Goal: Transaction & Acquisition: Purchase product/service

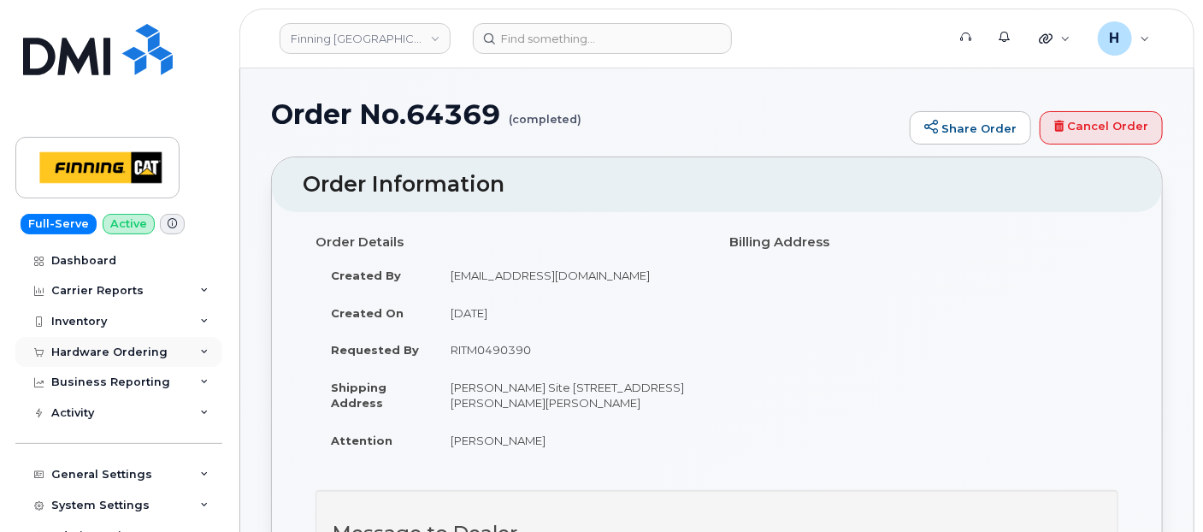
click at [75, 357] on div "Hardware Ordering" at bounding box center [109, 352] width 116 height 14
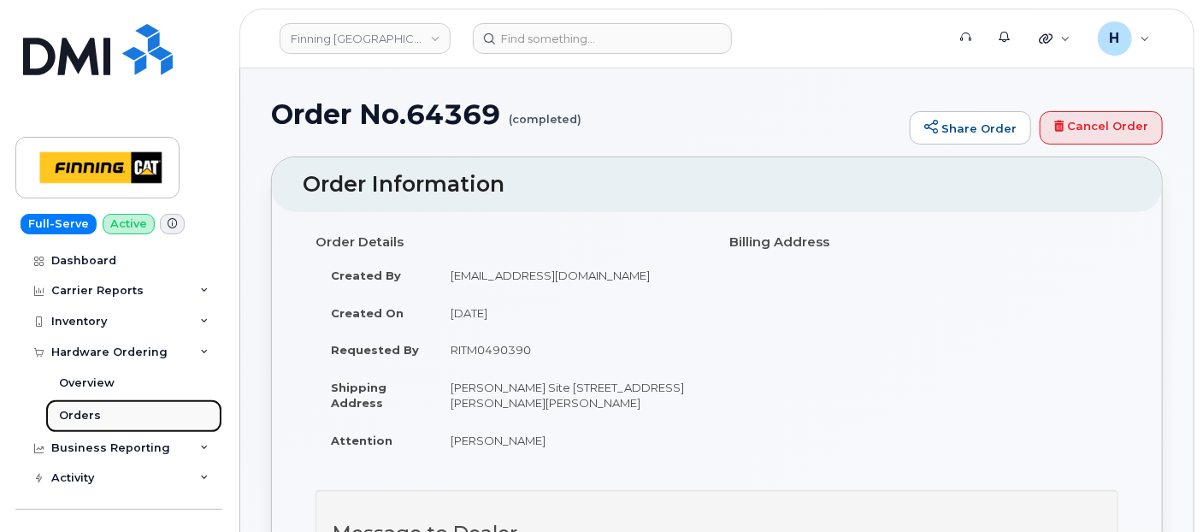
click at [85, 425] on link "Orders" at bounding box center [133, 415] width 177 height 32
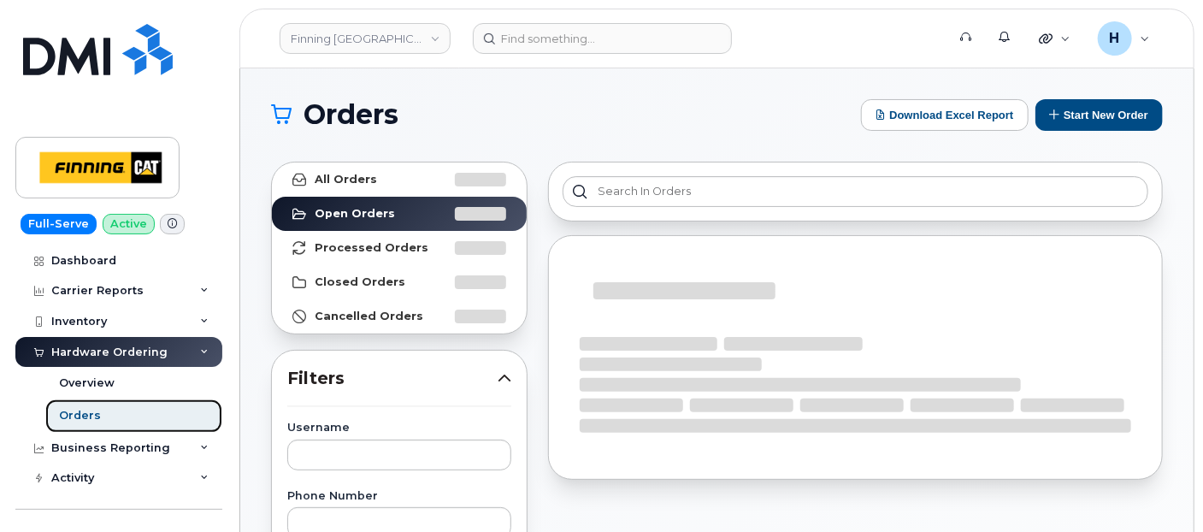
click at [95, 418] on div "Orders" at bounding box center [80, 415] width 42 height 15
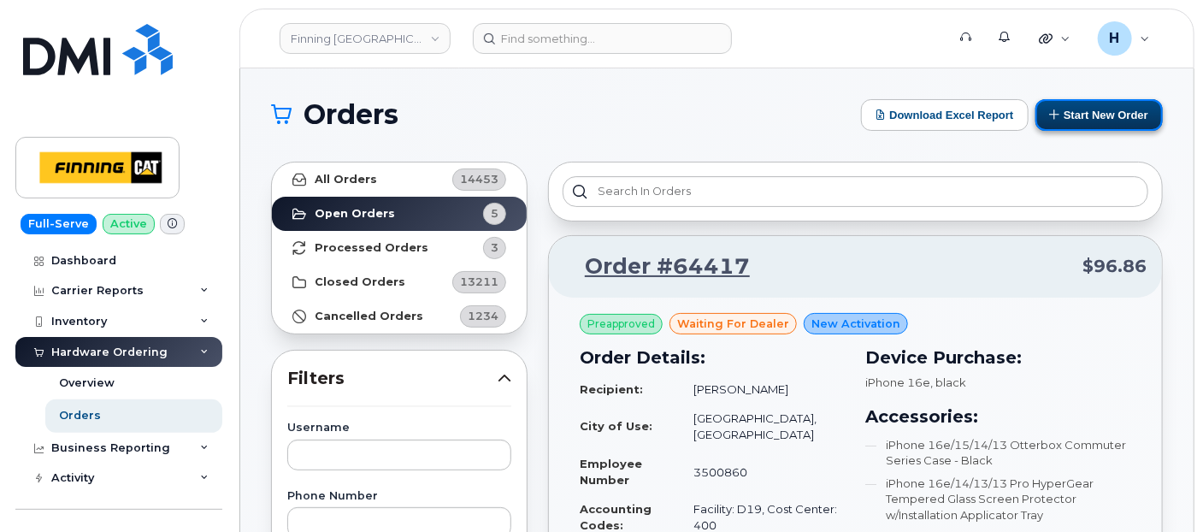
click at [1085, 117] on button "Start New Order" at bounding box center [1099, 115] width 127 height 32
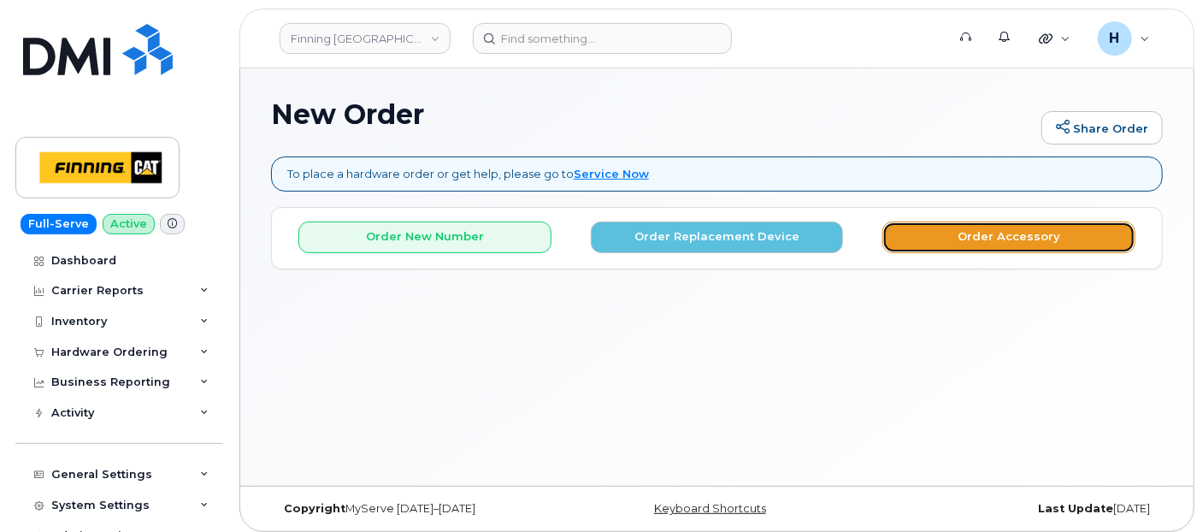
click at [941, 248] on button "Order Accessory" at bounding box center [1008, 237] width 253 height 32
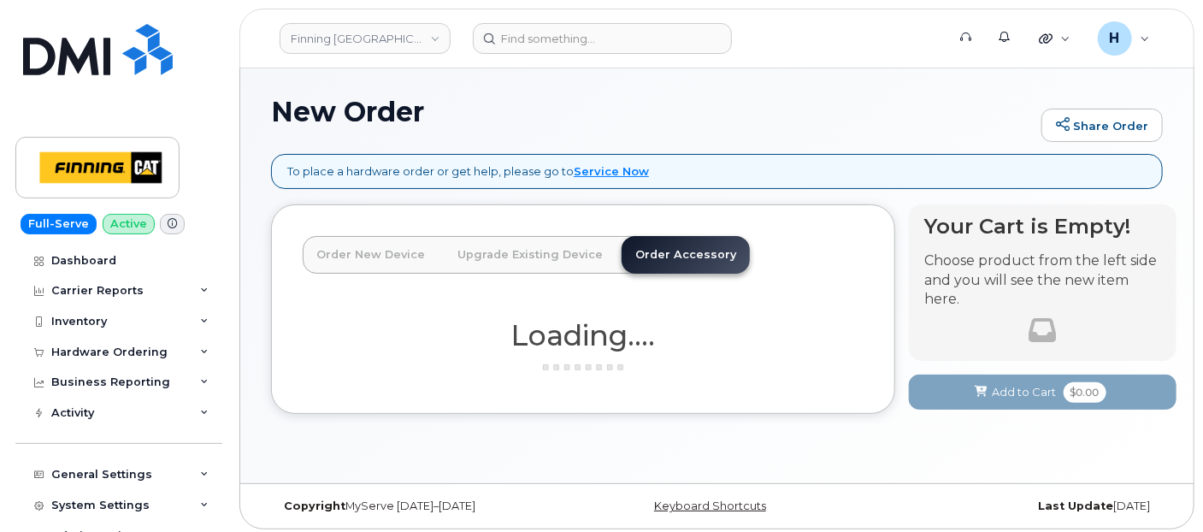
scroll to position [8, 0]
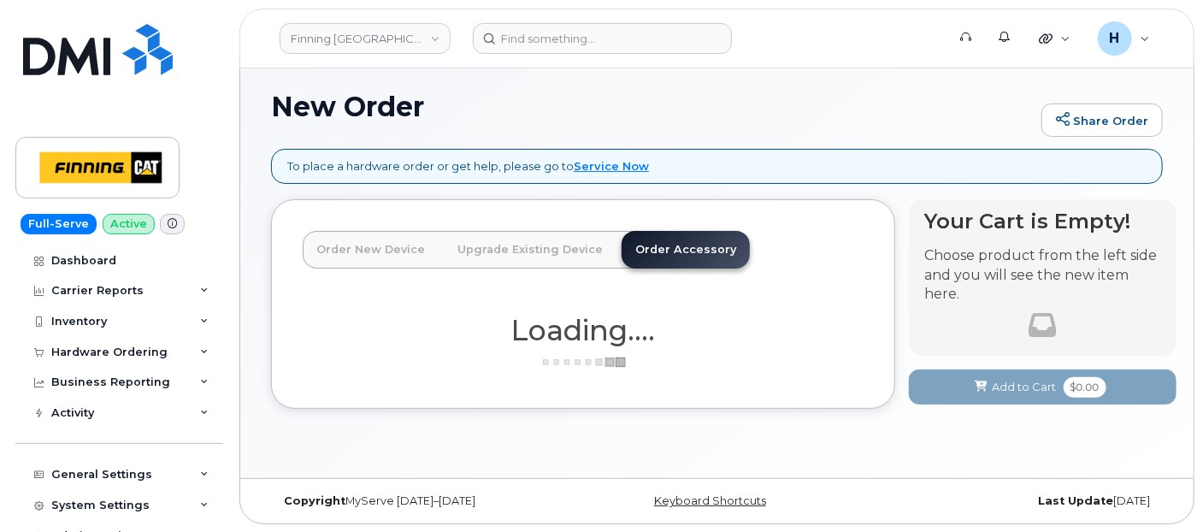
click at [623, 243] on link "Order Accessory" at bounding box center [686, 250] width 128 height 38
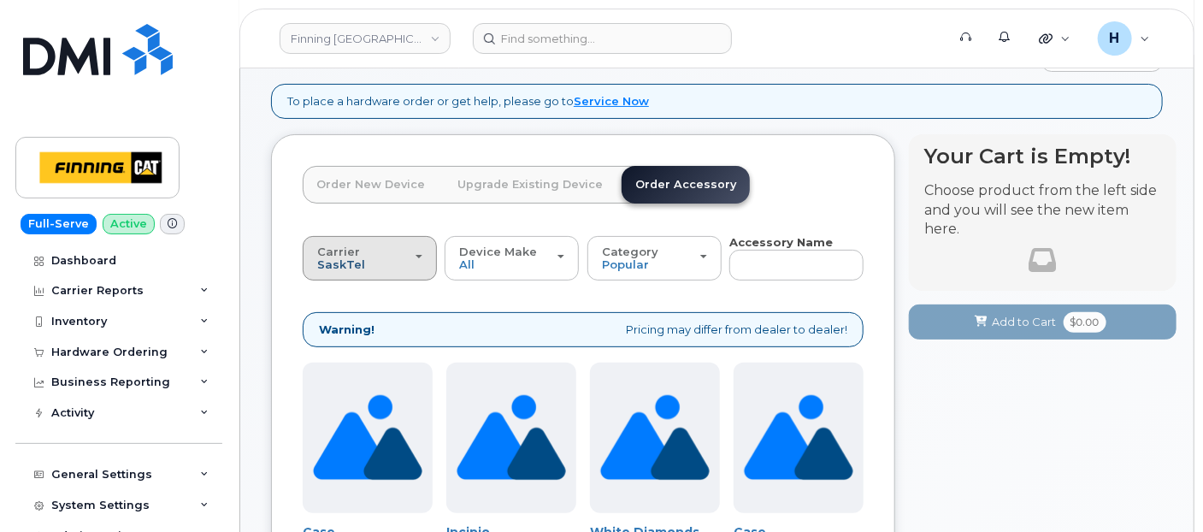
scroll to position [103, 0]
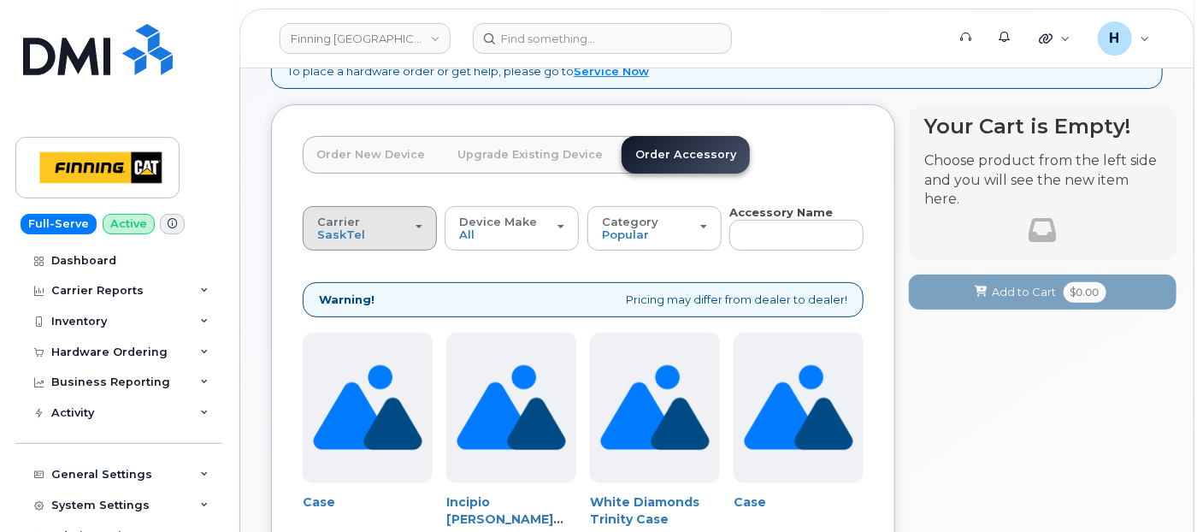
click at [327, 220] on span "Carrier" at bounding box center [338, 222] width 43 height 14
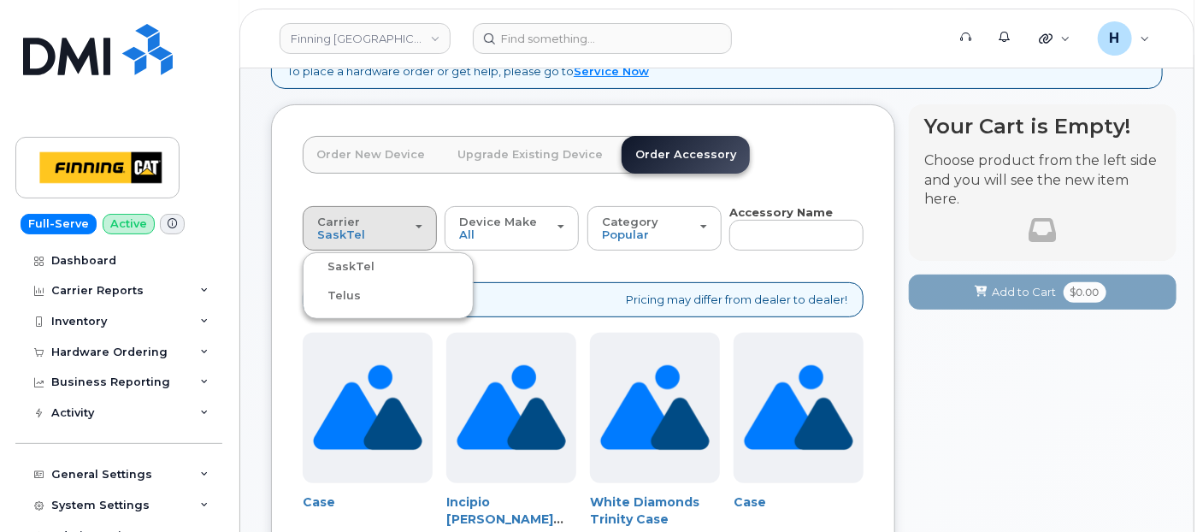
click at [334, 288] on label "Telus" at bounding box center [334, 296] width 54 height 21
click at [0, 0] on input "Telus" at bounding box center [0, 0] width 0 height 0
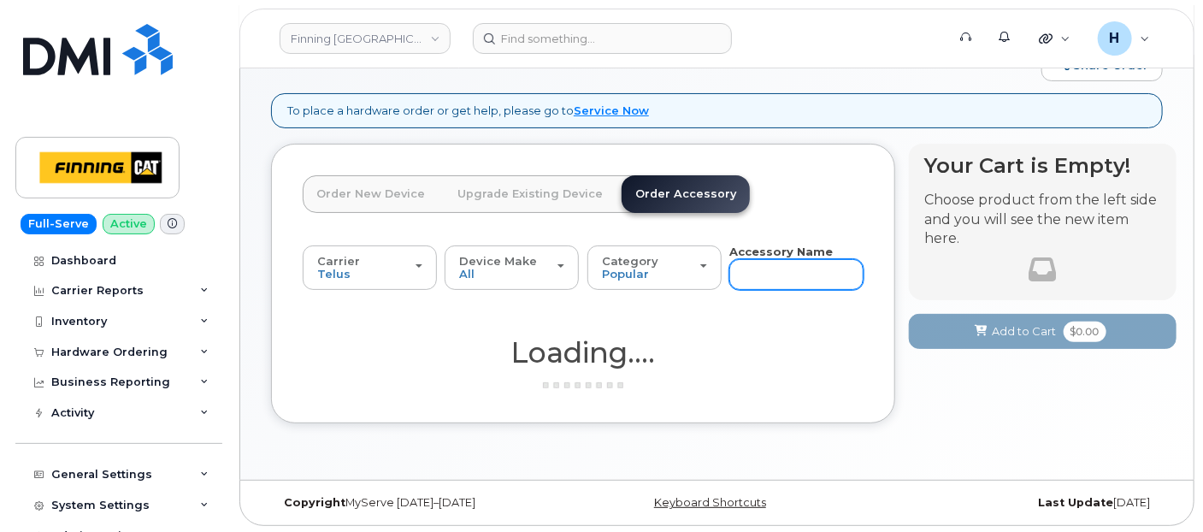
click at [774, 263] on input "text" at bounding box center [796, 274] width 134 height 31
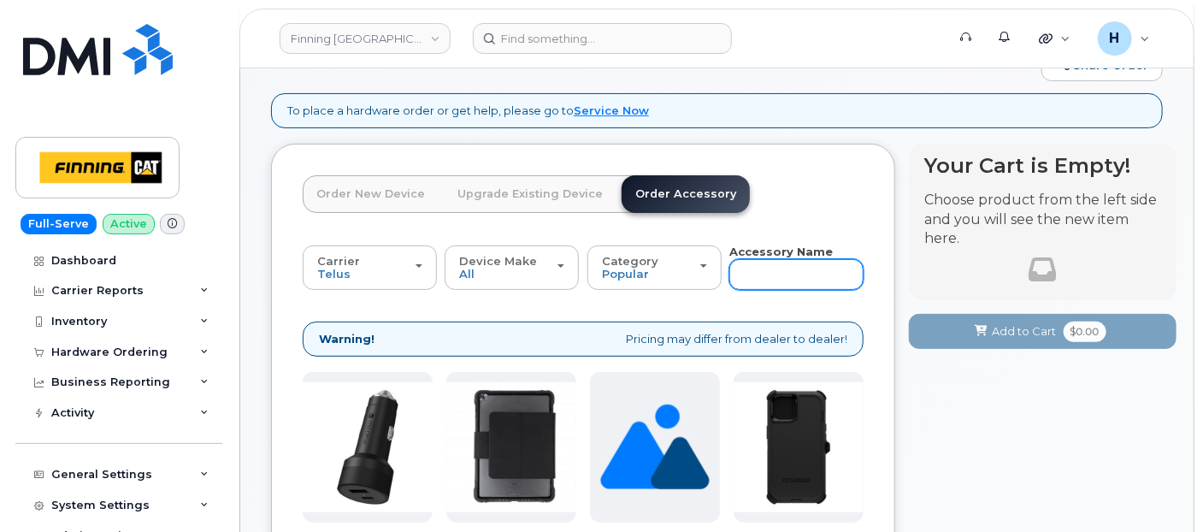
click at [774, 263] on input "text" at bounding box center [796, 274] width 134 height 31
type input "cable"
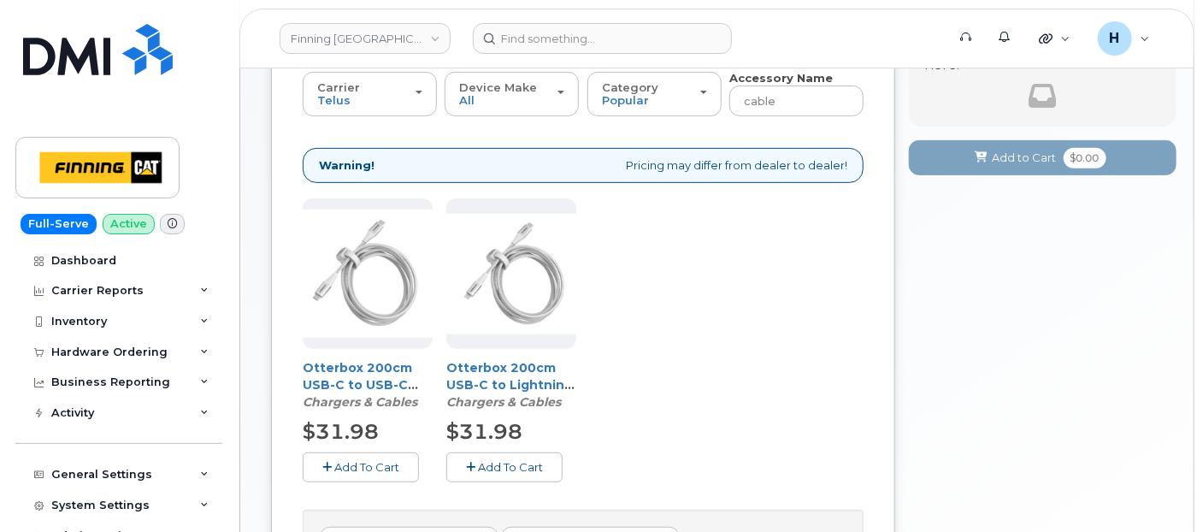
scroll to position [349, 0]
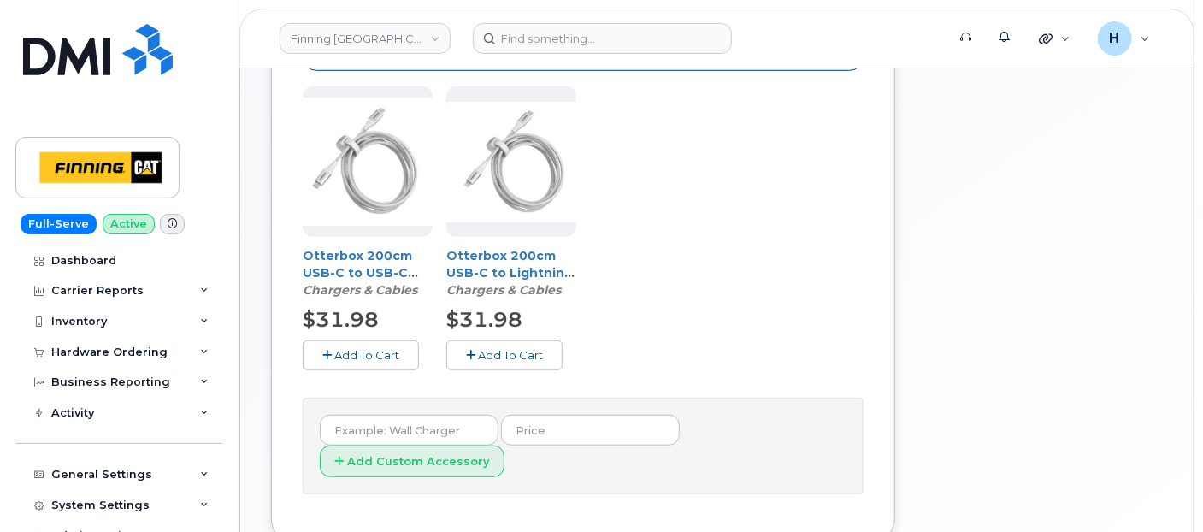
click at [475, 363] on button "Add To Cart" at bounding box center [504, 355] width 116 height 30
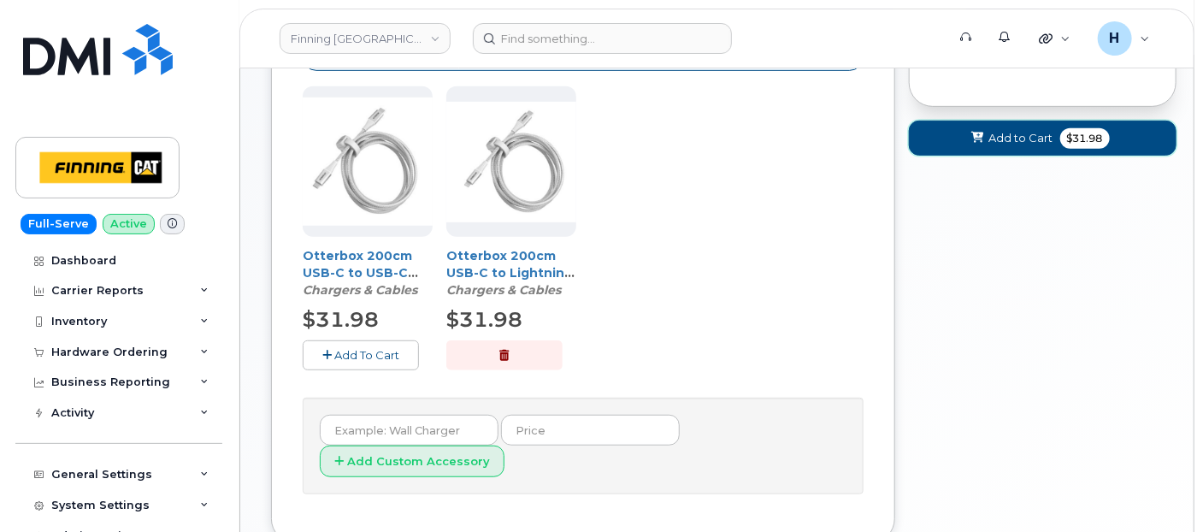
click at [945, 151] on button "Add to Cart $31.98" at bounding box center [1043, 138] width 268 height 35
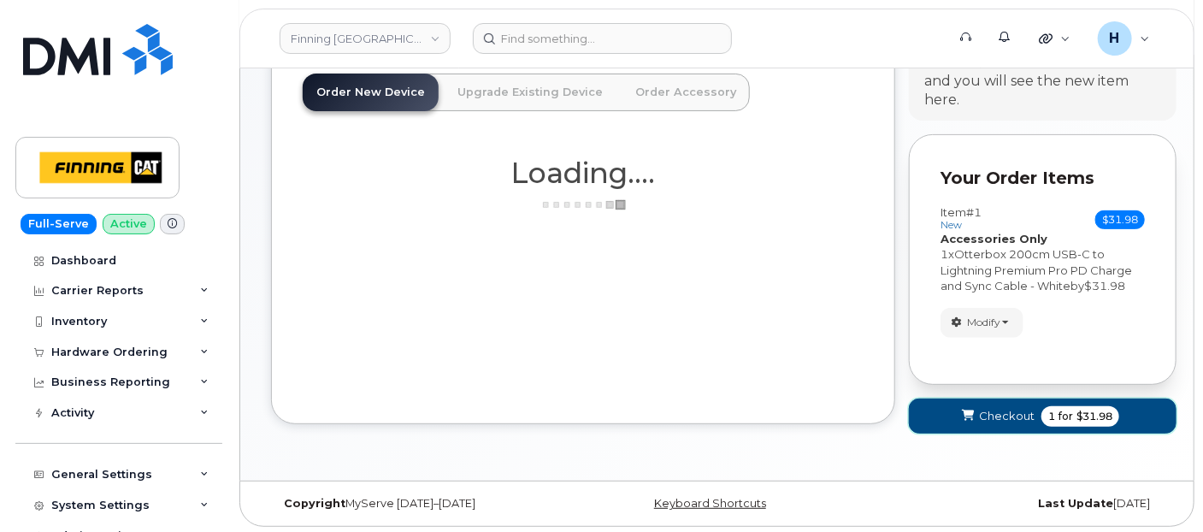
click at [953, 401] on button "Checkout 1 for $31.98" at bounding box center [1043, 415] width 268 height 35
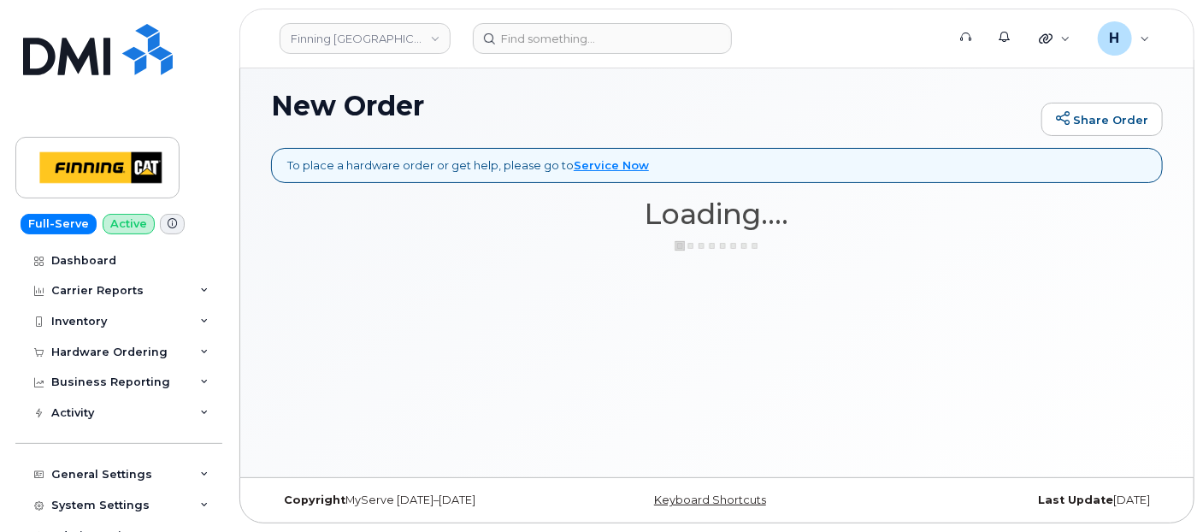
scroll to position [8, 0]
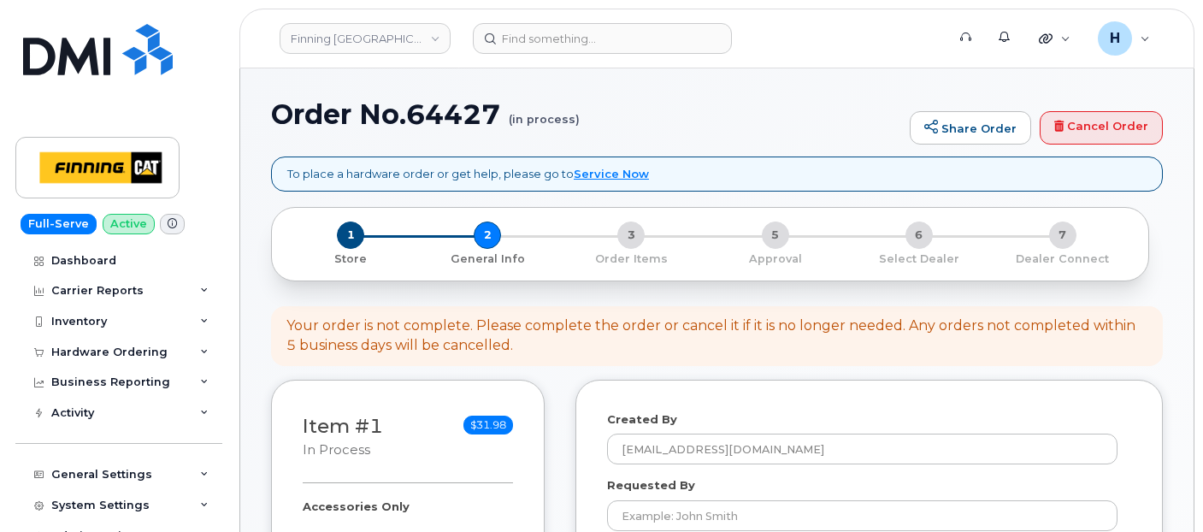
select select
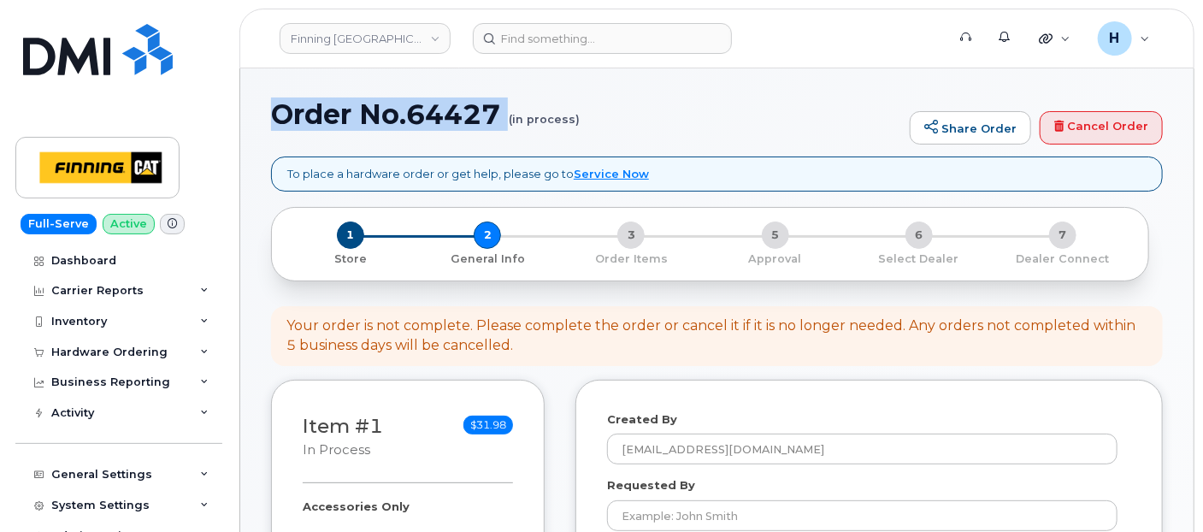
drag, startPoint x: 0, startPoint y: 0, endPoint x: 483, endPoint y: 137, distance: 502.1
copy h1 "Order No.64427"
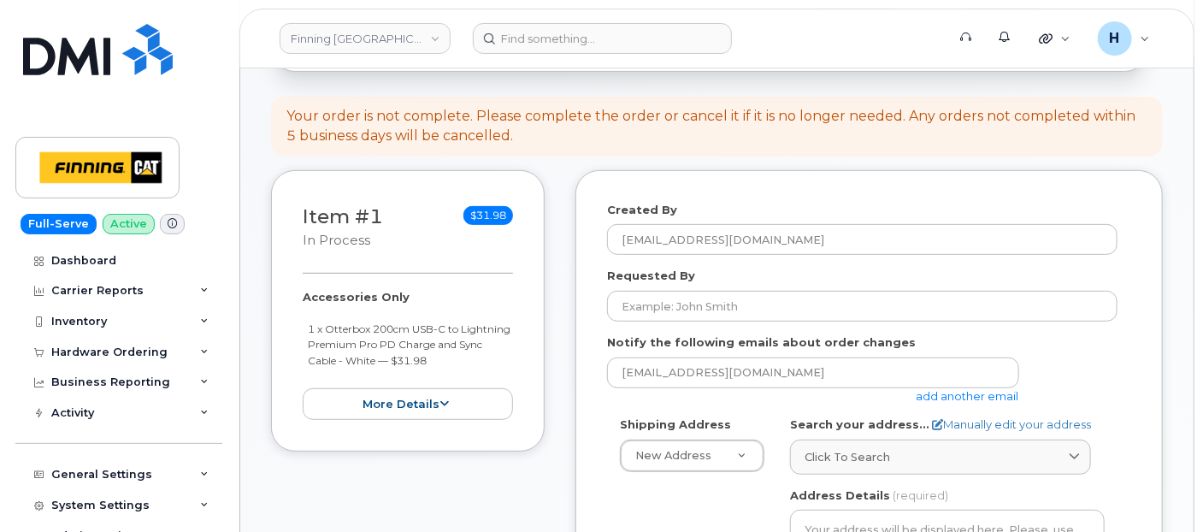
scroll to position [380, 0]
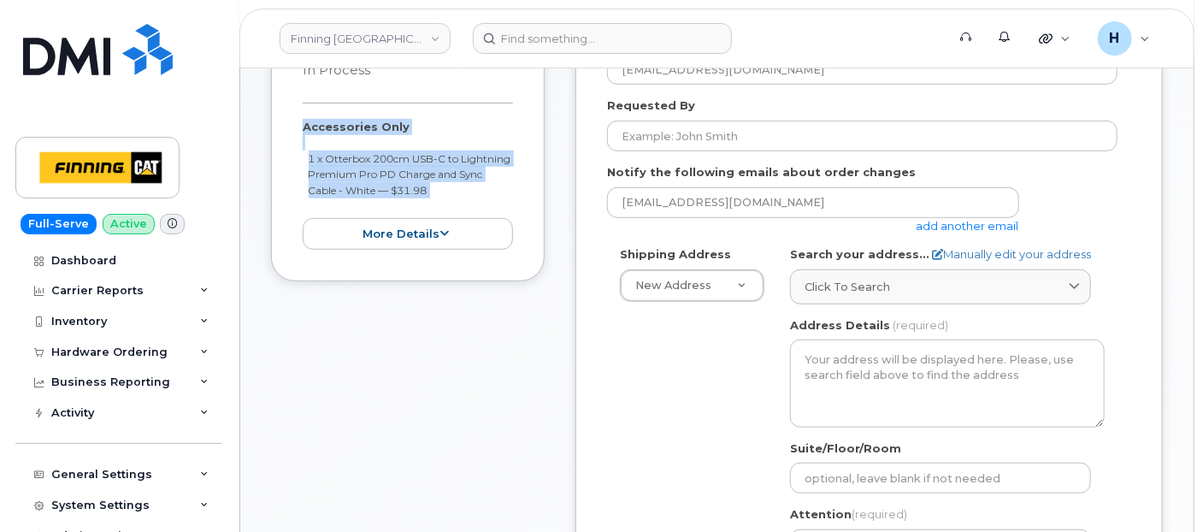
drag, startPoint x: 290, startPoint y: 118, endPoint x: 467, endPoint y: 203, distance: 196.2
click at [467, 203] on div "Item #1 in process $31.98 Accessories Only 1 x Otterbox 200cm USB-C to Lightnin…" at bounding box center [408, 140] width 274 height 281
copy div "Accessories Only 1 x Otterbox 200cm USB-C to Lightning Premium Pro PD Charge an…"
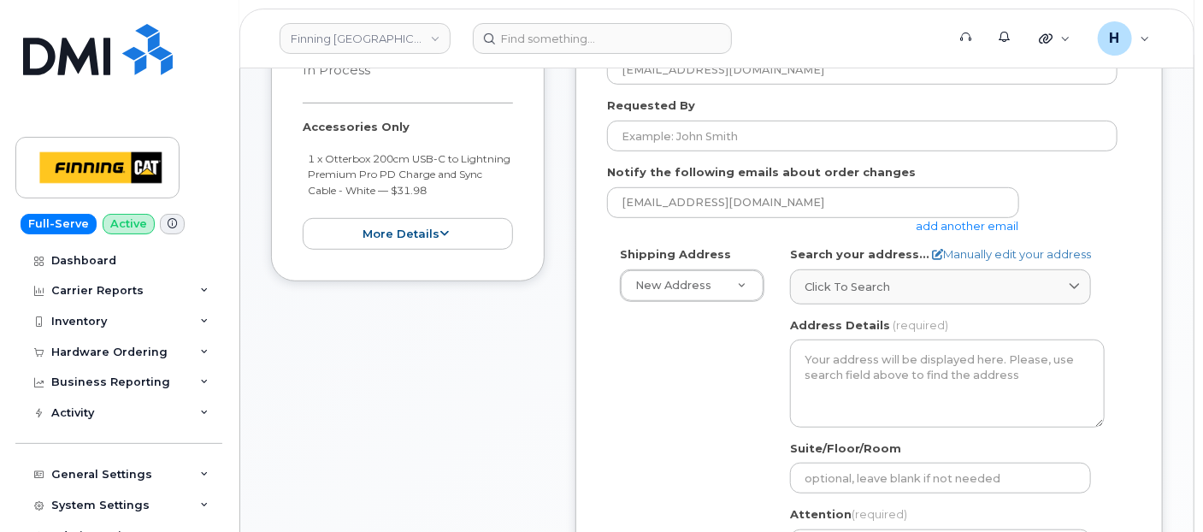
drag, startPoint x: 703, startPoint y: 115, endPoint x: 642, endPoint y: 91, distance: 65.3
click at [703, 115] on div "Requested By" at bounding box center [869, 124] width 524 height 54
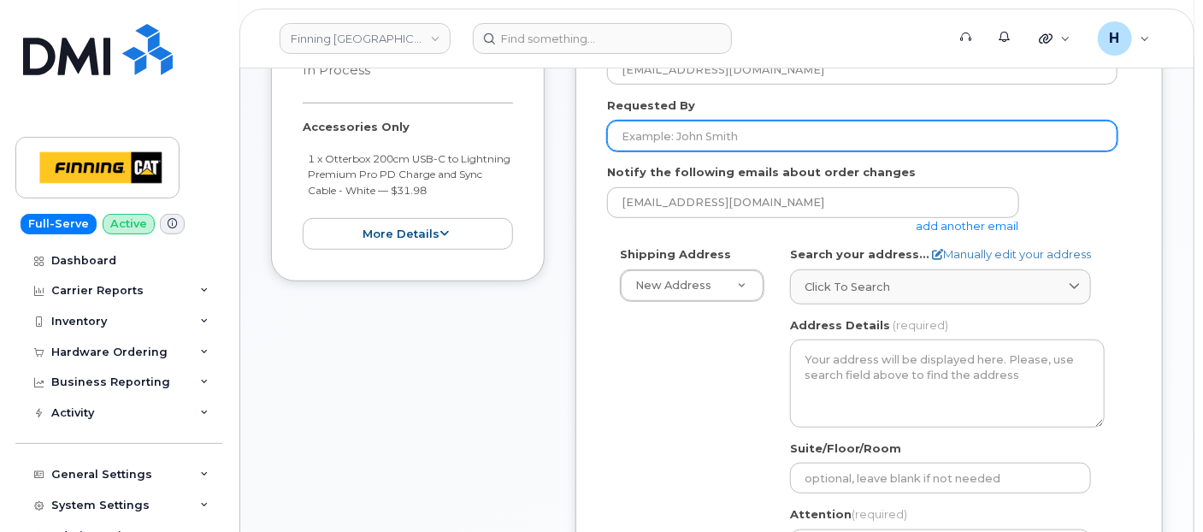
click at [710, 143] on input "Requested By" at bounding box center [862, 136] width 510 height 31
paste input "RITM0494203"
type input "RITM0494203"
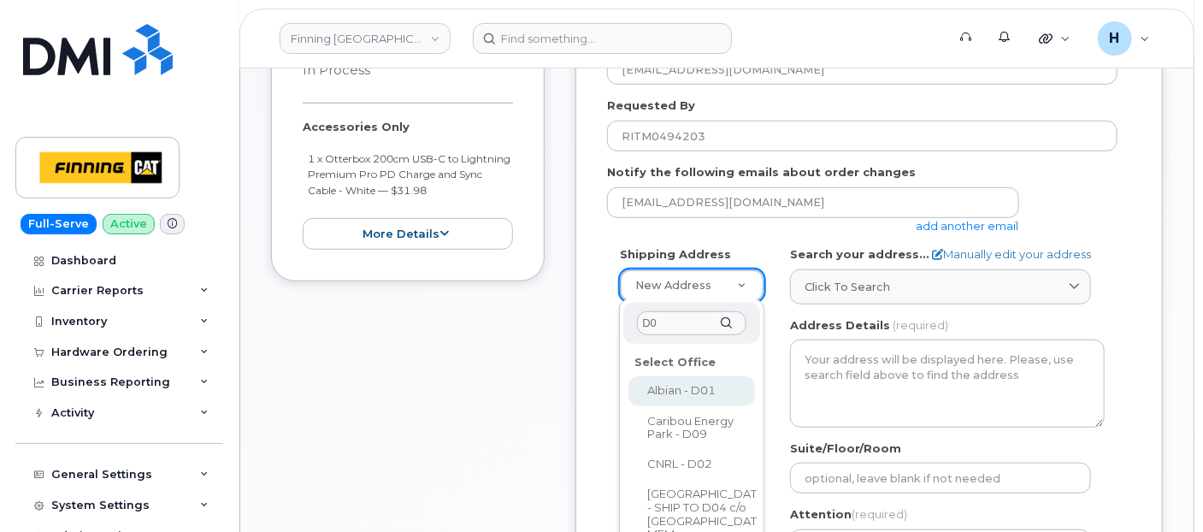
type input "D04"
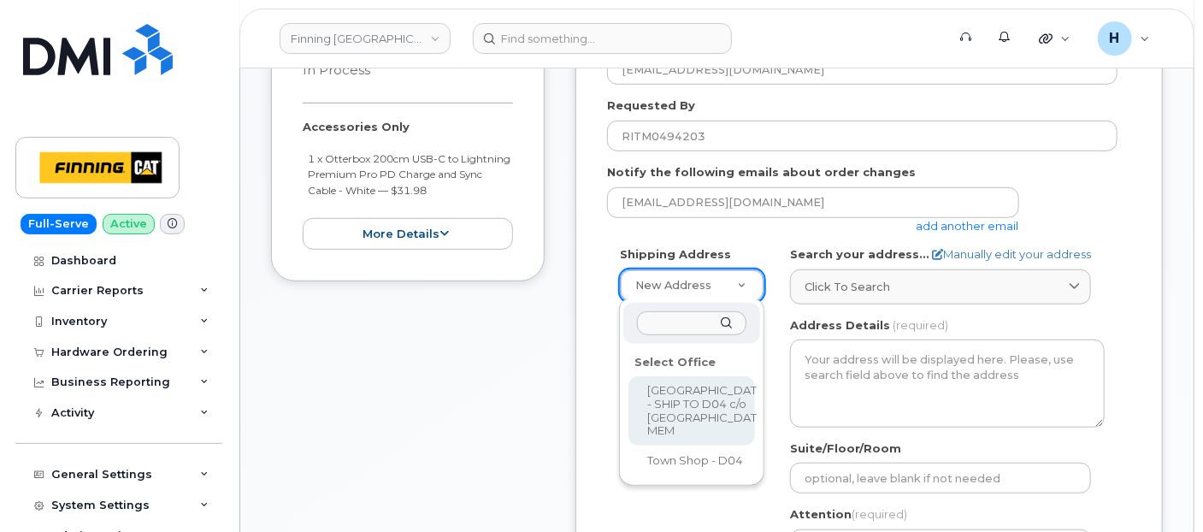
select select
type textarea "MEM/Fort Hills Dock H Suncor EnergyPO Box 4015, Main Mailroom, Tar Island Fort …"
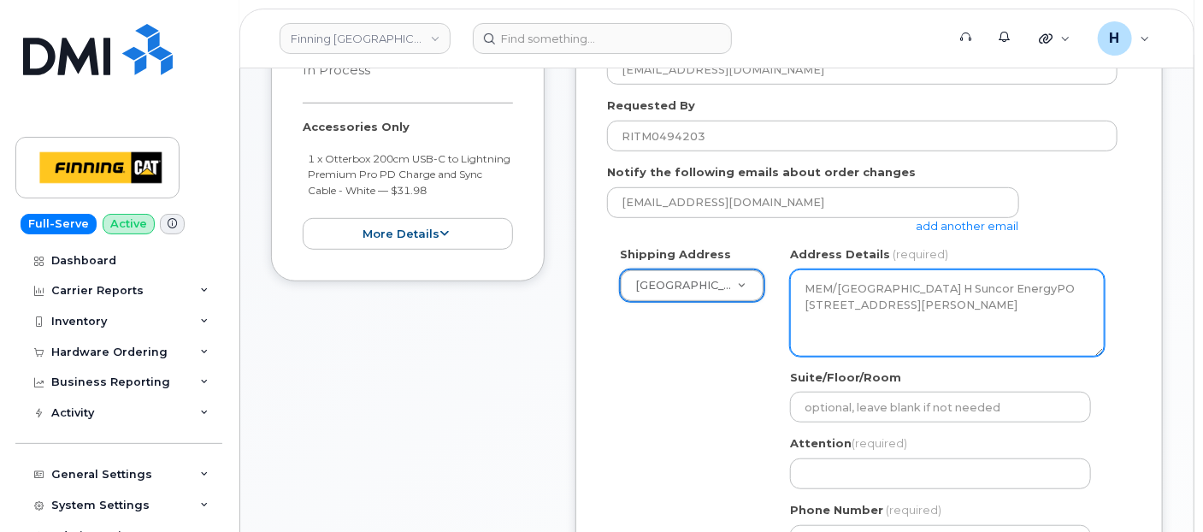
drag, startPoint x: 857, startPoint y: 285, endPoint x: 780, endPoint y: 280, distance: 77.1
click at [855, 283] on textarea "MEM/Fort Hills Dock H Suncor EnergyPO Box 4015, Main Mailroom, Tar Island Fort …" at bounding box center [947, 312] width 315 height 87
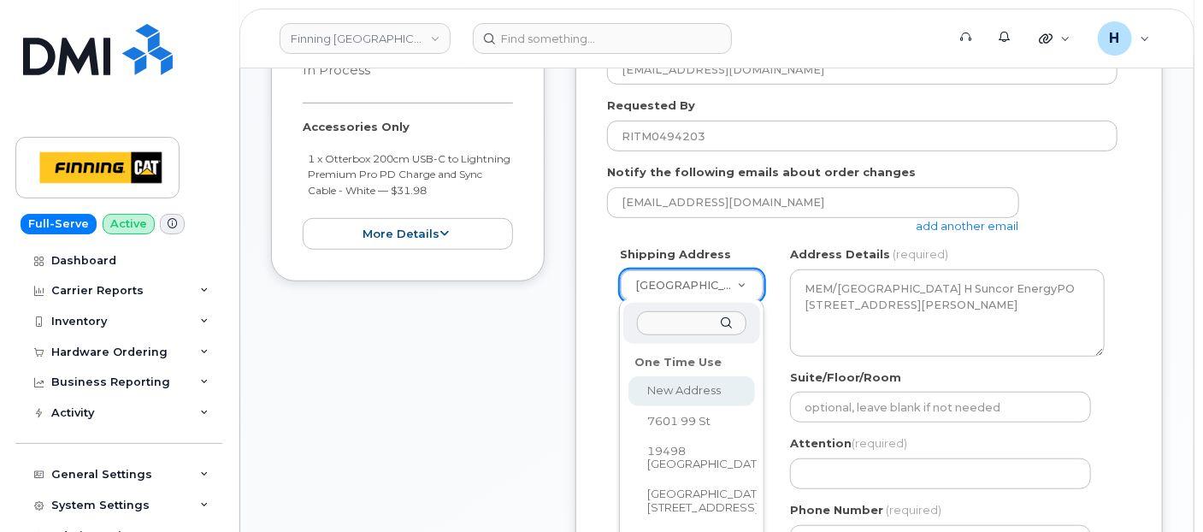
drag, startPoint x: 684, startPoint y: 384, endPoint x: 691, endPoint y: 378, distance: 9.1
select select
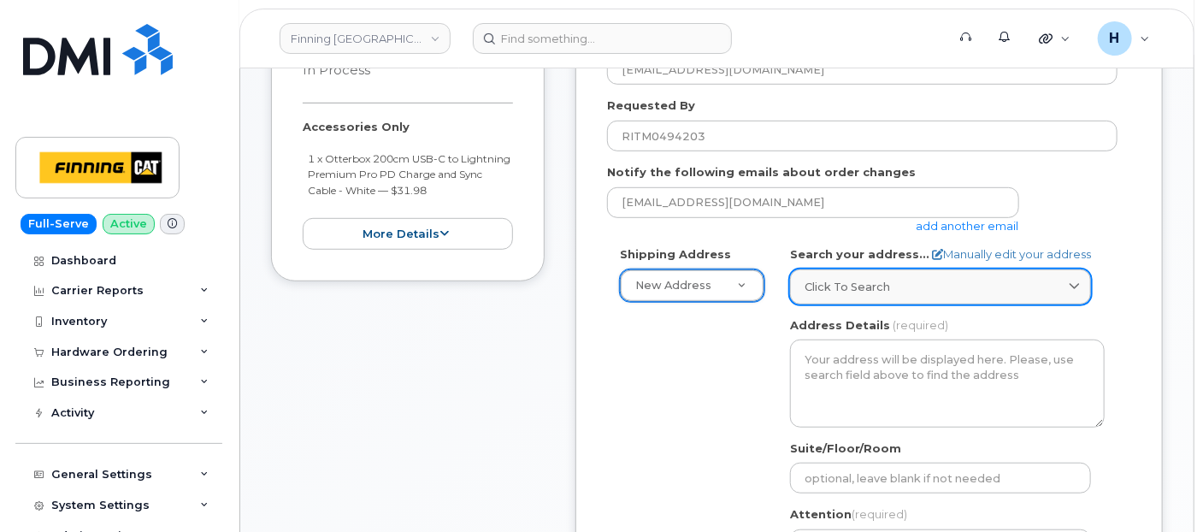
click at [888, 291] on div "Click to search" at bounding box center [941, 287] width 272 height 16
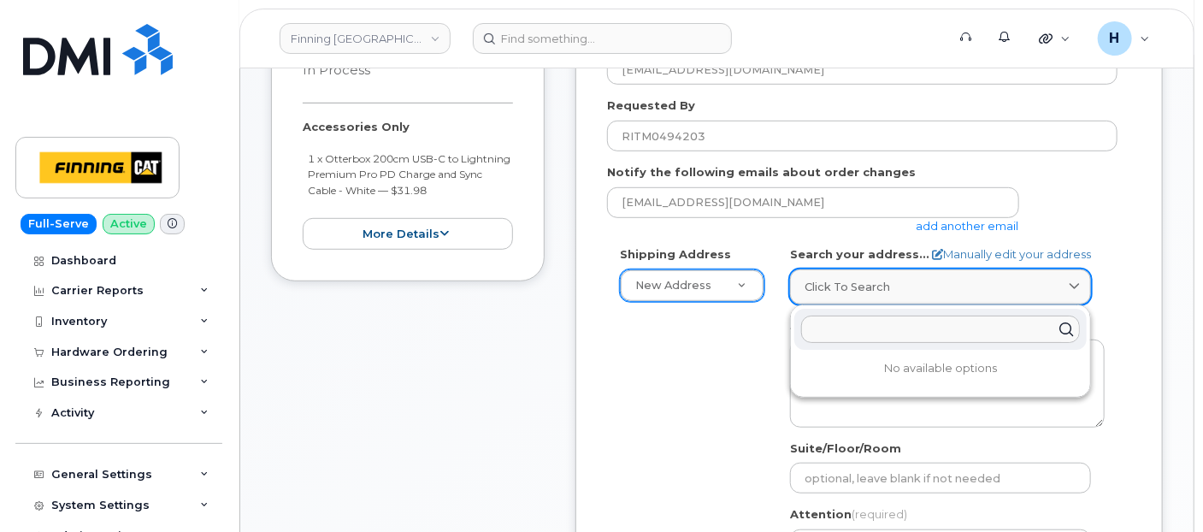
paste input "118 Macdonald Crescent"
type input "118 Macdonald Crescent"
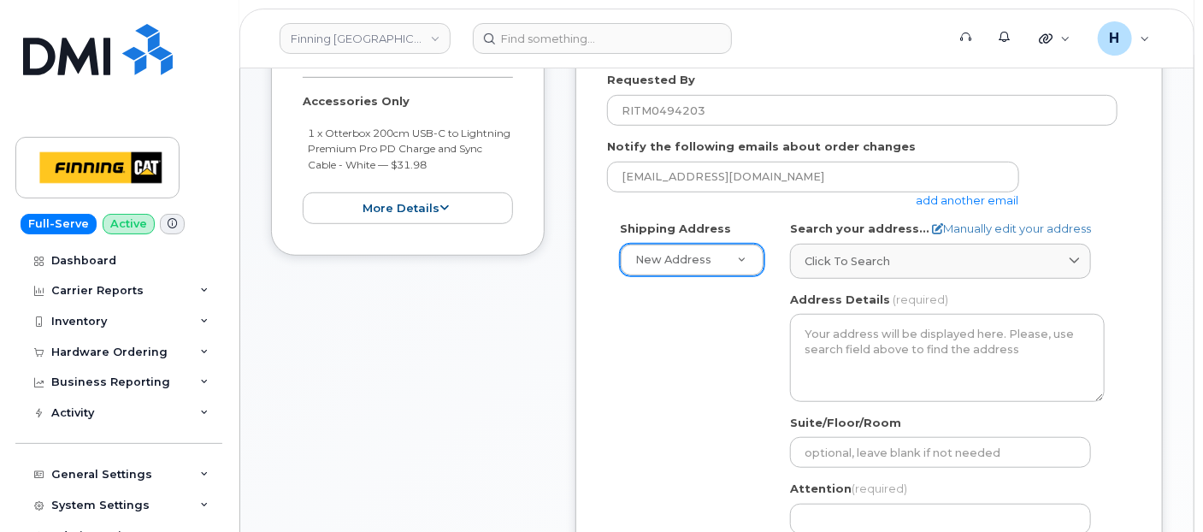
click at [869, 234] on label "Search your address..." at bounding box center [859, 229] width 139 height 16
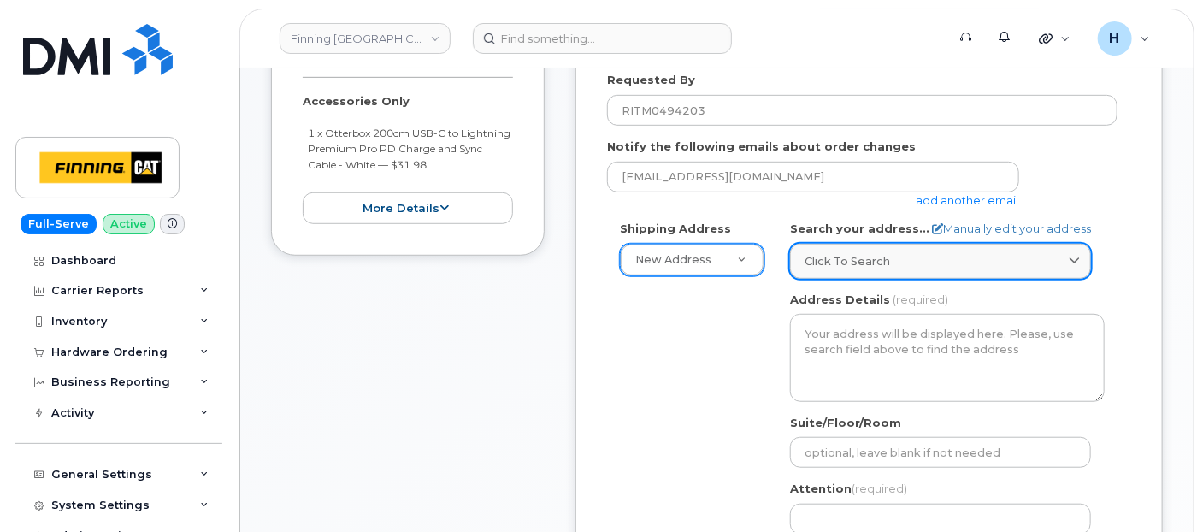
click at [863, 253] on span "Click to search" at bounding box center [848, 261] width 86 height 16
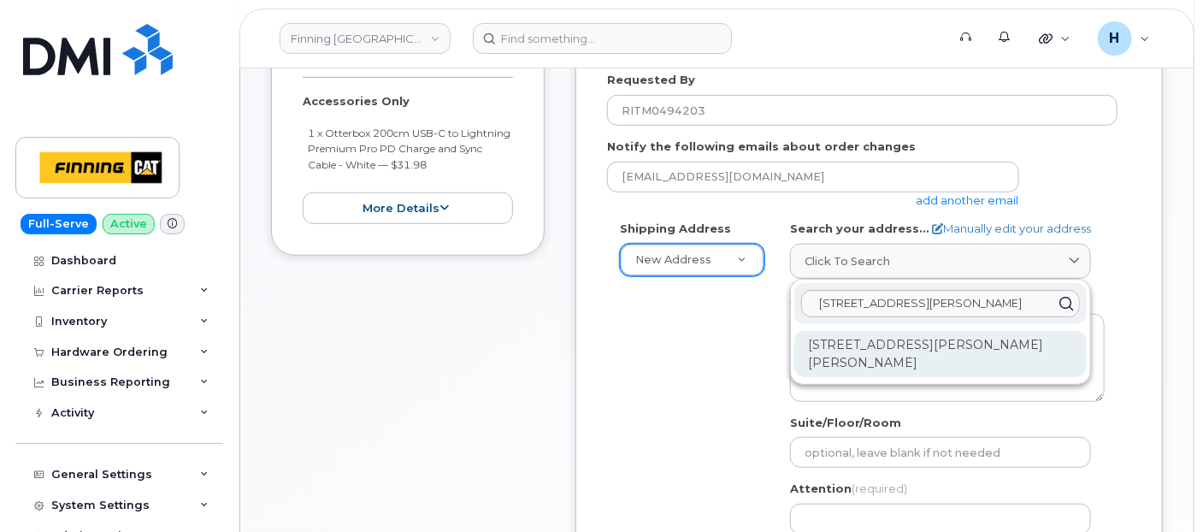
click at [964, 337] on div "118 MacDonald Cres Fort McMurray AB T9H 4B2" at bounding box center [940, 354] width 292 height 46
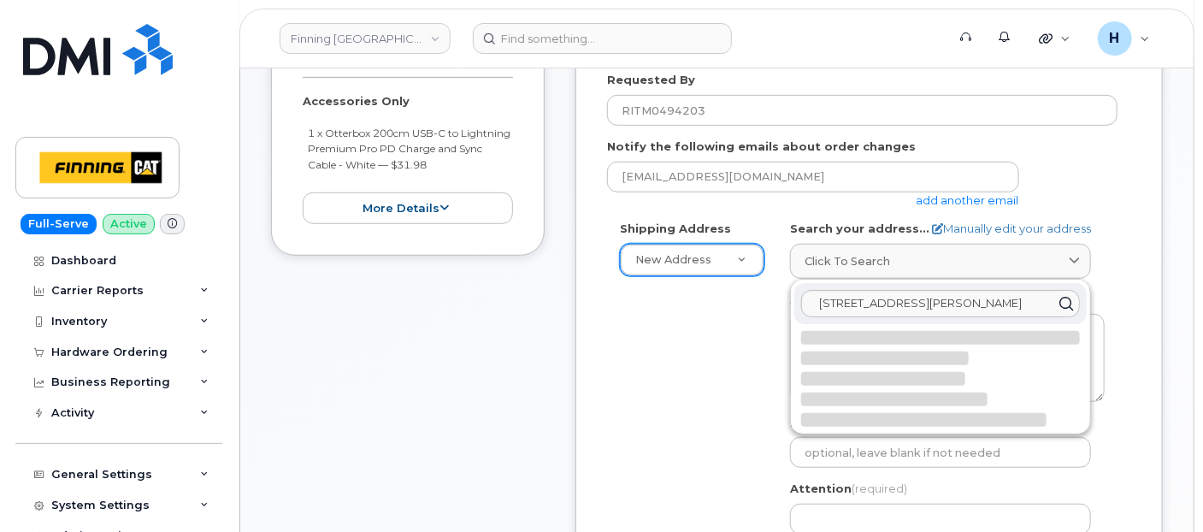
select select
type textarea "118 MacDonald Cres FORT MCMURRAY AB T9H 4B2 CANADA"
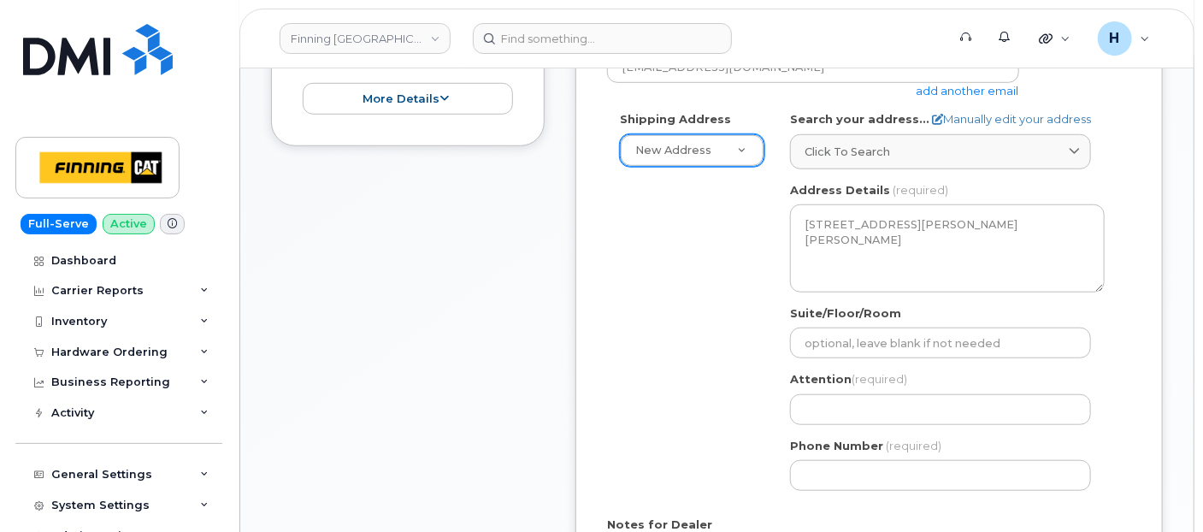
scroll to position [595, 0]
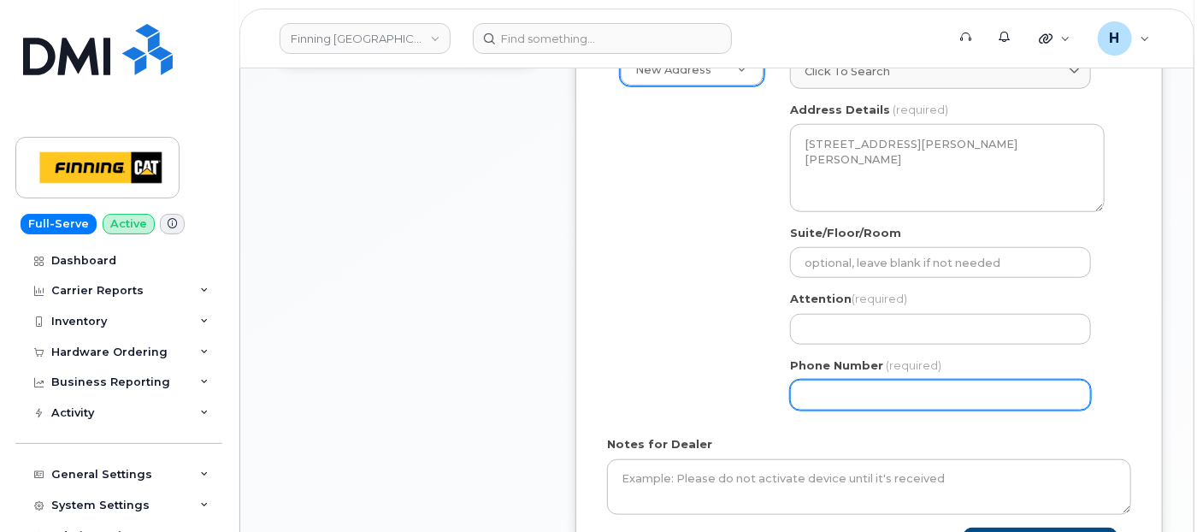
drag, startPoint x: 859, startPoint y: 393, endPoint x: 758, endPoint y: 290, distance: 145.1
click at [859, 393] on input "Phone Number" at bounding box center [940, 395] width 301 height 31
paste input "7807432218"
select select
type input "7807432218"
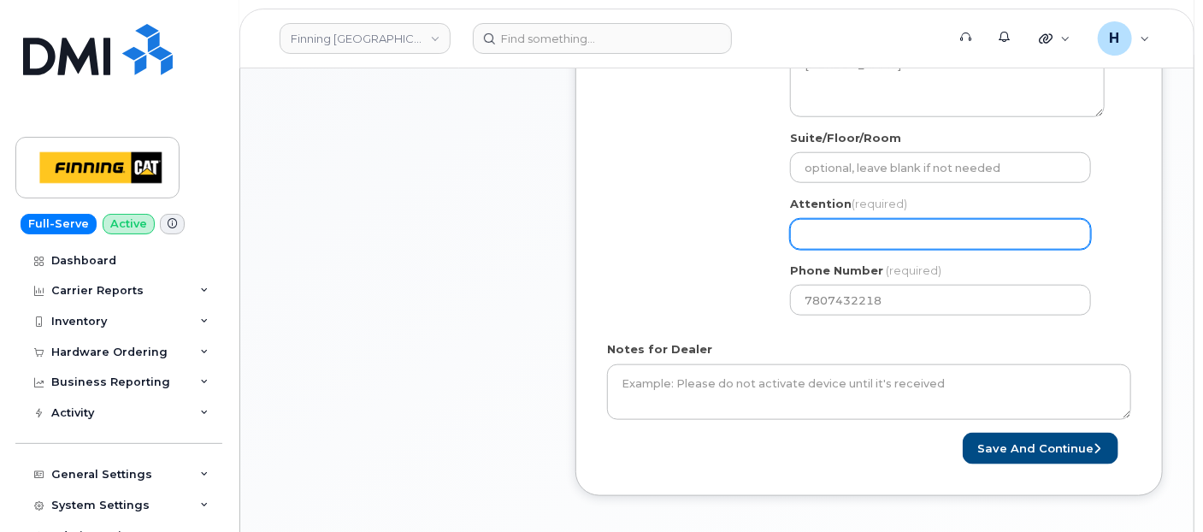
click at [813, 239] on input "Attention (required)" at bounding box center [940, 234] width 301 height 31
paste input "[PERSON_NAME]"
select select
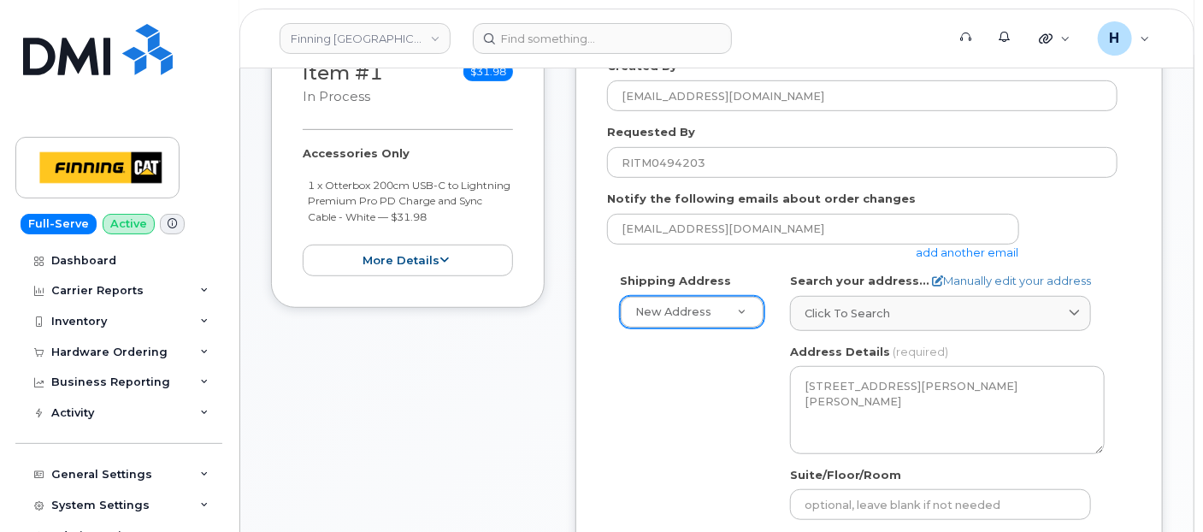
scroll to position [310, 0]
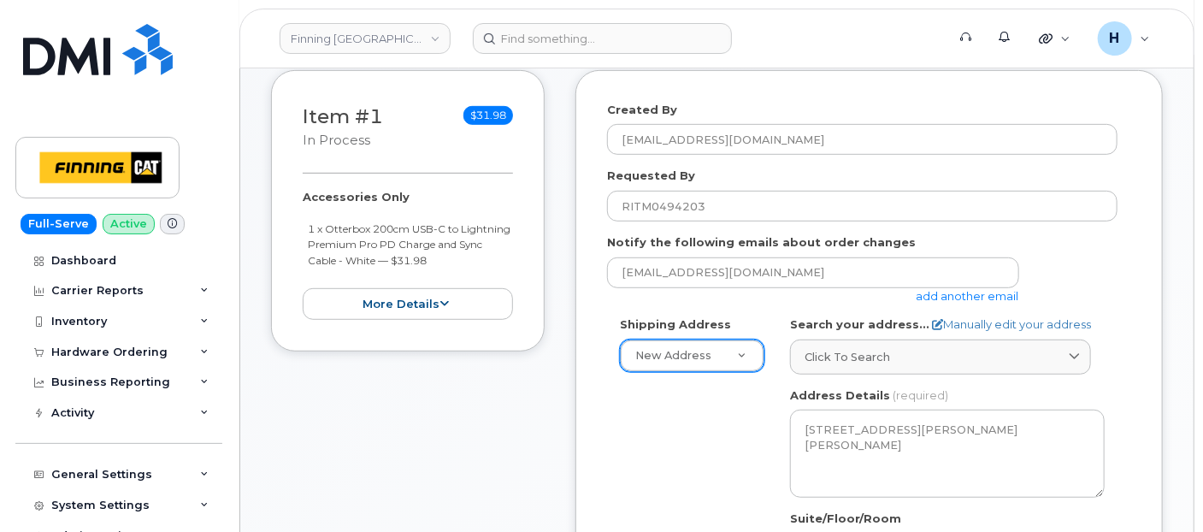
type input "[PERSON_NAME]"
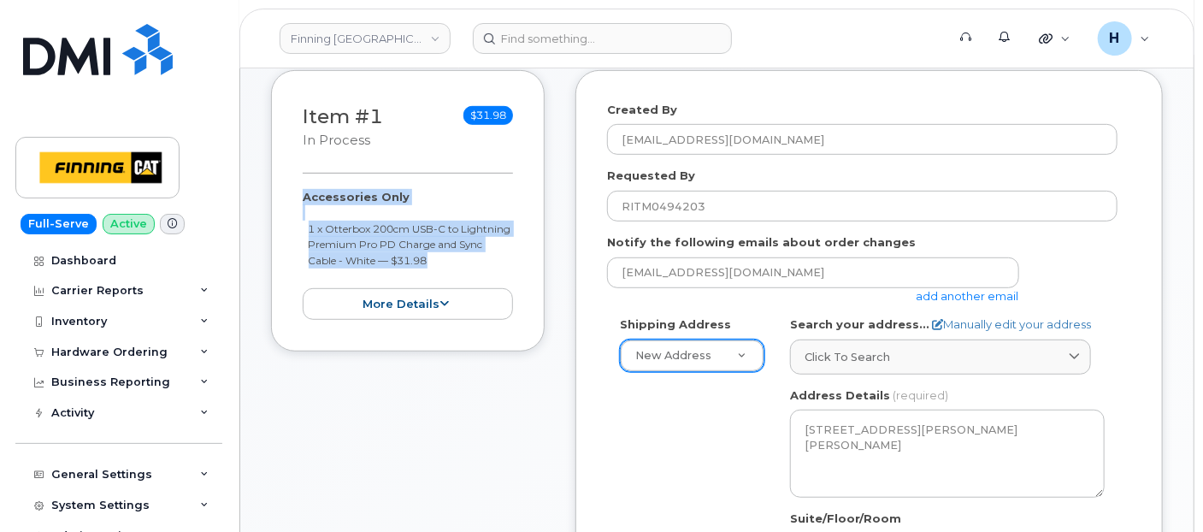
drag, startPoint x: 291, startPoint y: 196, endPoint x: 453, endPoint y: 259, distance: 174.4
click at [453, 259] on div "Item #1 in process $31.98 Accessories Only 1 x Otterbox 200cm USB-C to Lightnin…" at bounding box center [408, 210] width 274 height 281
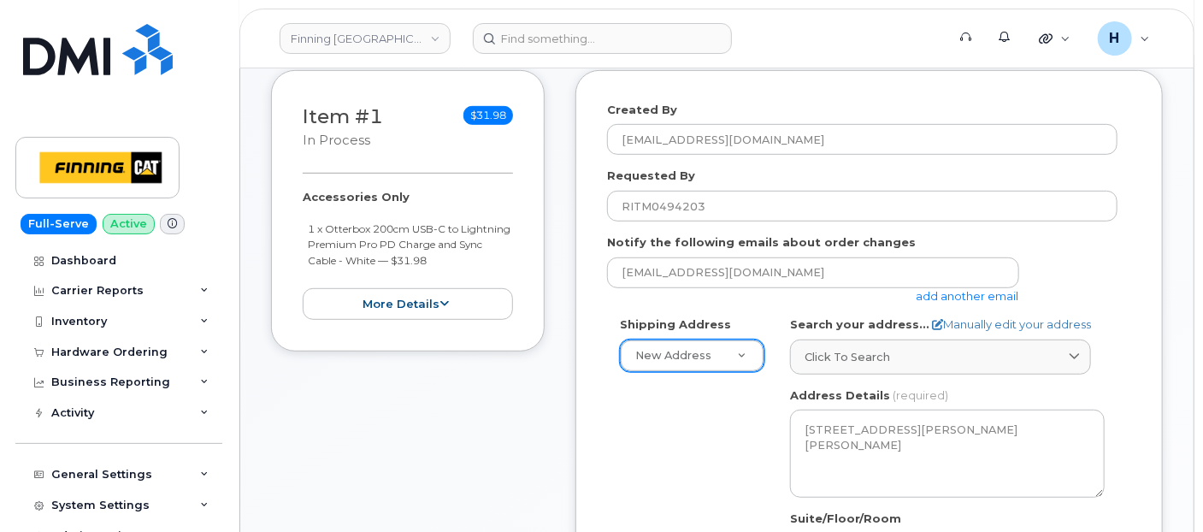
click at [455, 260] on small "1 x Otterbox 200cm USB-C to Lightning Premium Pro PD Charge and Sync Cable - Wh…" at bounding box center [410, 244] width 203 height 44
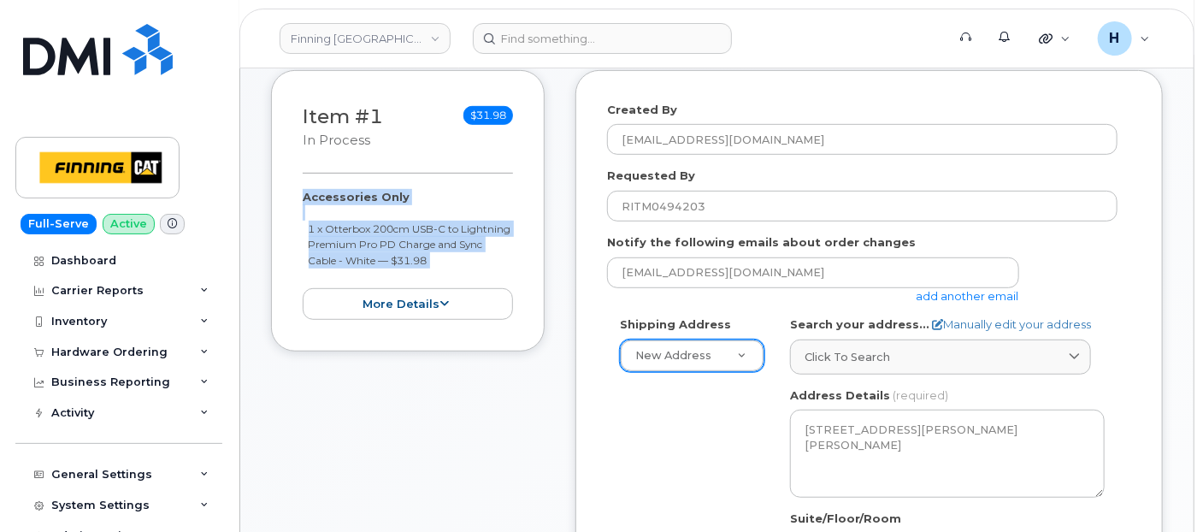
drag, startPoint x: 455, startPoint y: 260, endPoint x: 291, endPoint y: 187, distance: 179.6
click at [291, 187] on div "Item #1 in process $31.98 Accessories Only 1 x Otterbox 200cm USB-C to Lightnin…" at bounding box center [408, 210] width 274 height 281
copy div "Accessories Only 1 x Otterbox 200cm USB-C to Lightning Premium Pro PD Charge an…"
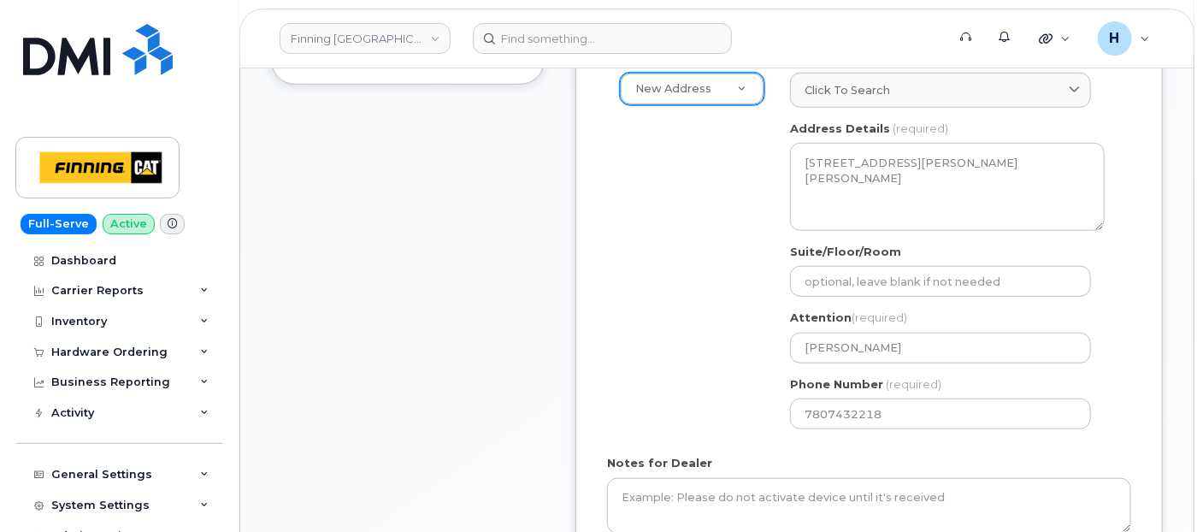
scroll to position [785, 0]
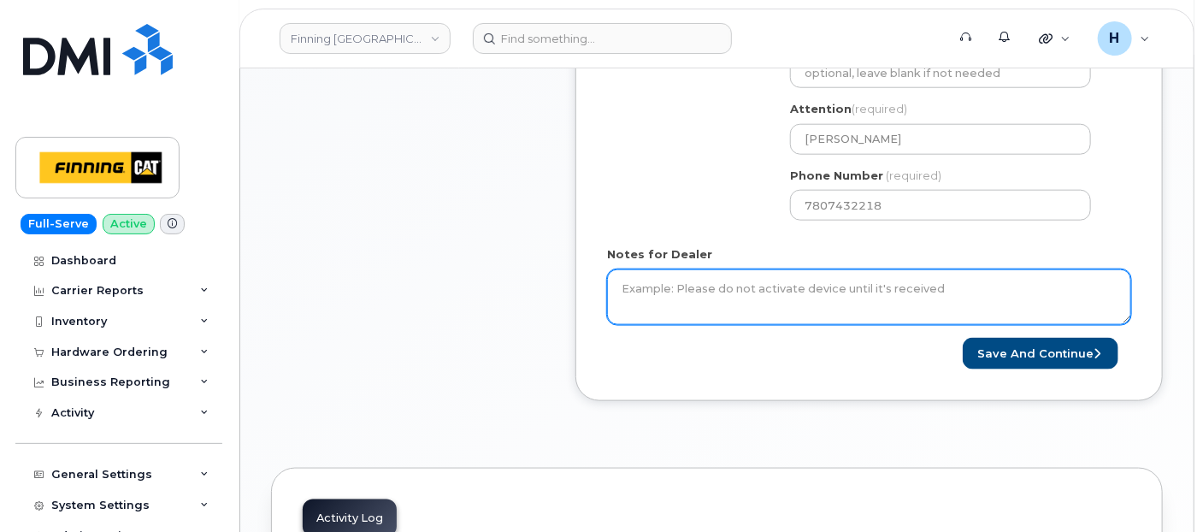
click at [679, 300] on textarea "Notes for Dealer" at bounding box center [869, 297] width 524 height 56
paste textarea "Accessories Only 1 x Otterbox 200cm USB-C to Lightning Premium Pro PD Charge an…"
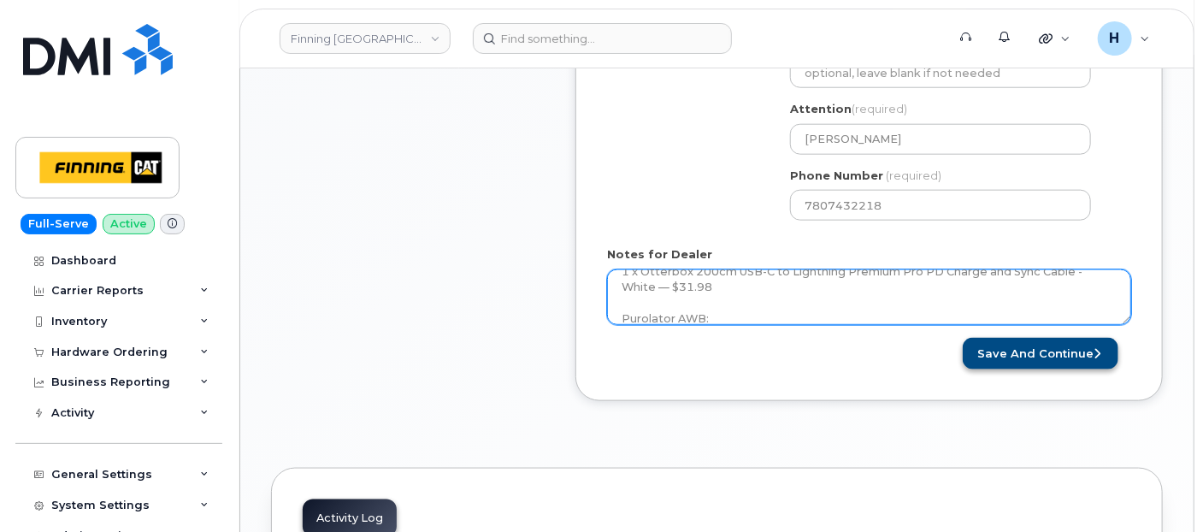
type textarea "Accessories Only 1 x Otterbox 200cm USB-C to Lightning Premium Pro PD Charge an…"
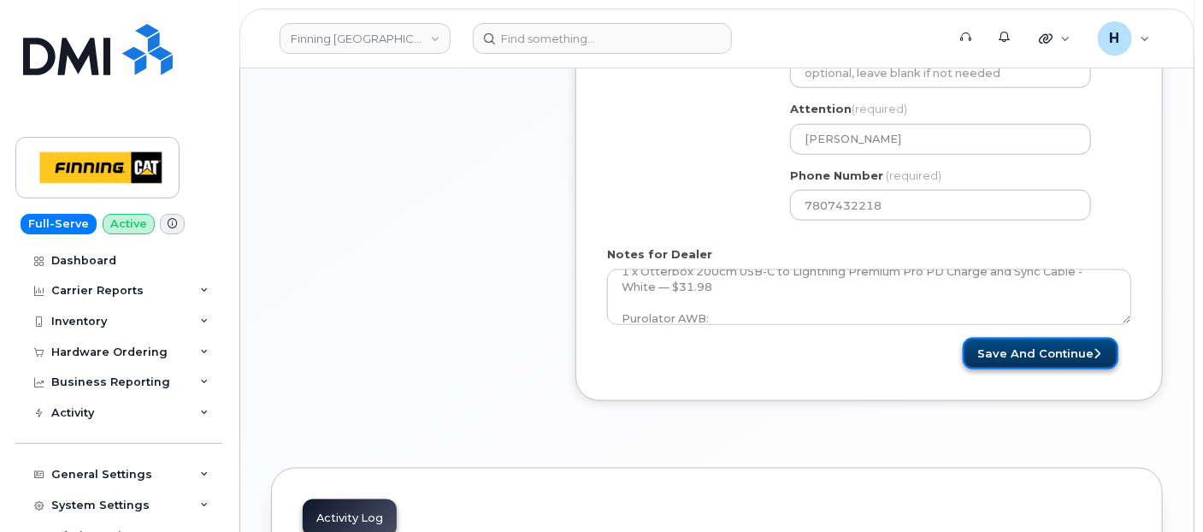
click at [1044, 343] on button "Save and Continue" at bounding box center [1041, 354] width 156 height 32
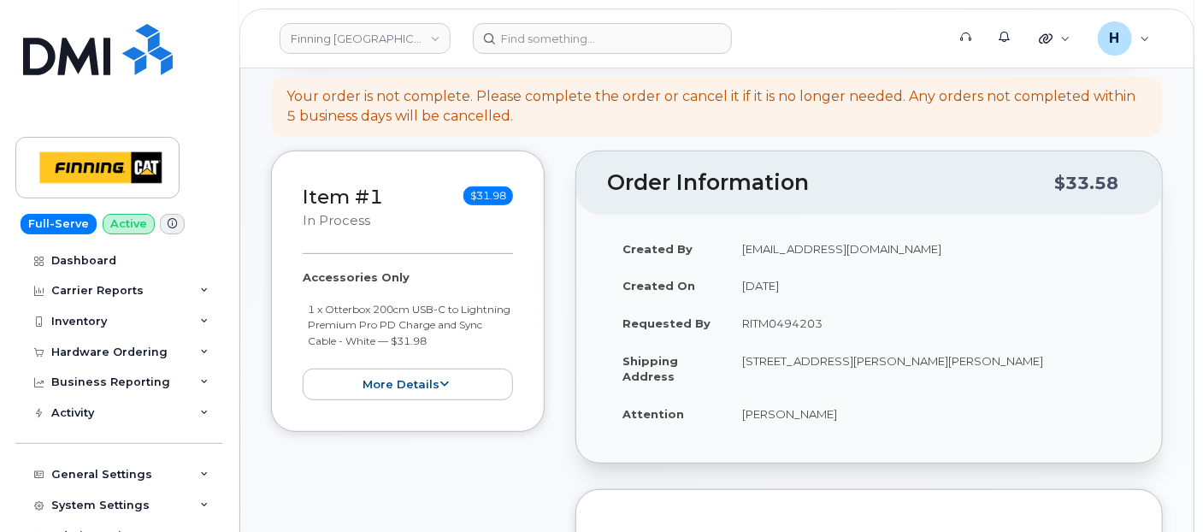
scroll to position [285, 0]
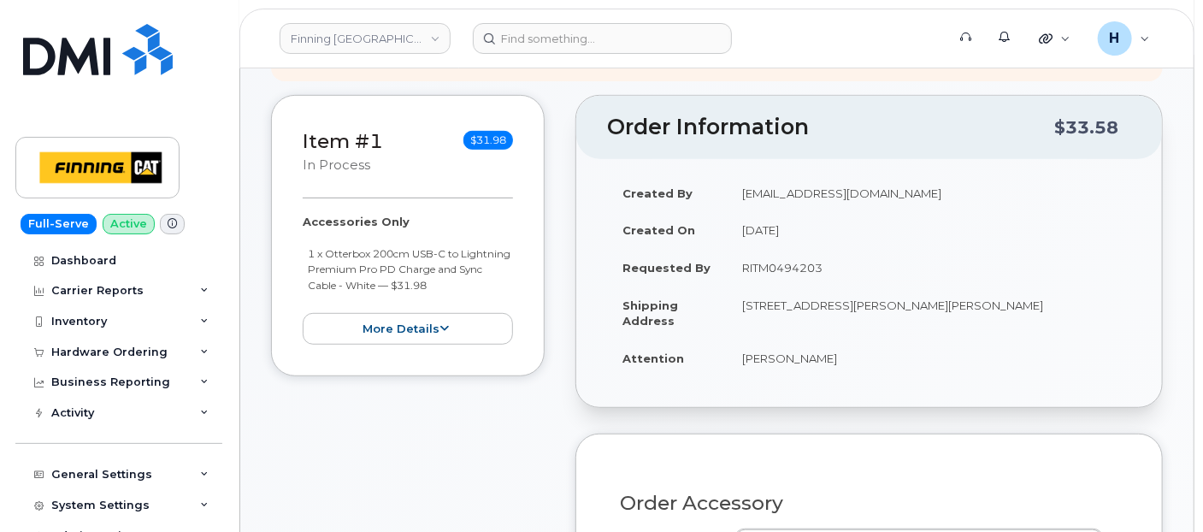
drag, startPoint x: 770, startPoint y: 363, endPoint x: 847, endPoint y: 366, distance: 76.2
click at [847, 366] on td "[PERSON_NAME]" at bounding box center [929, 358] width 404 height 38
copy td "[PERSON_NAME]"
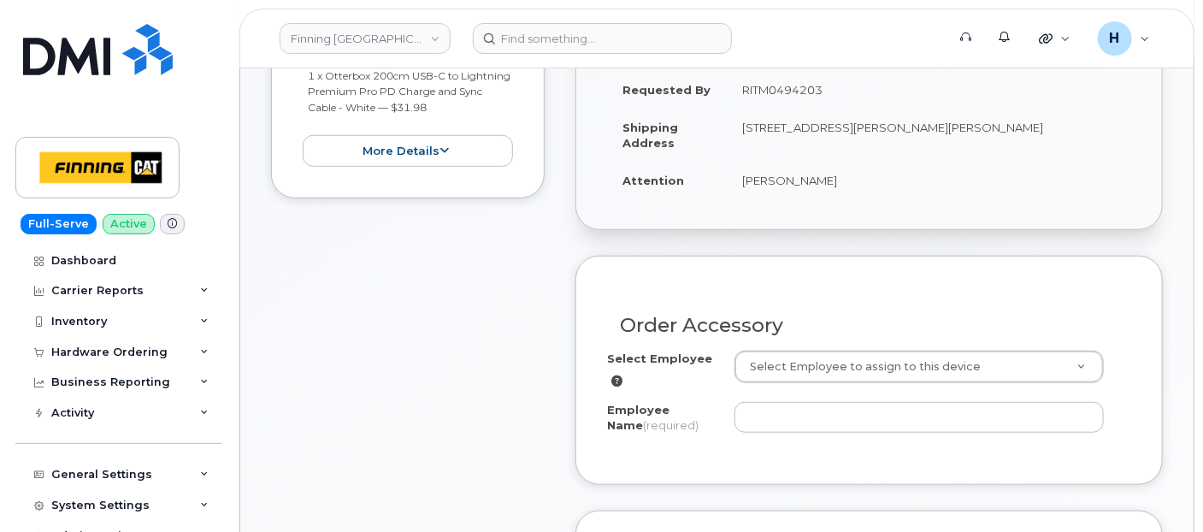
scroll to position [570, 0]
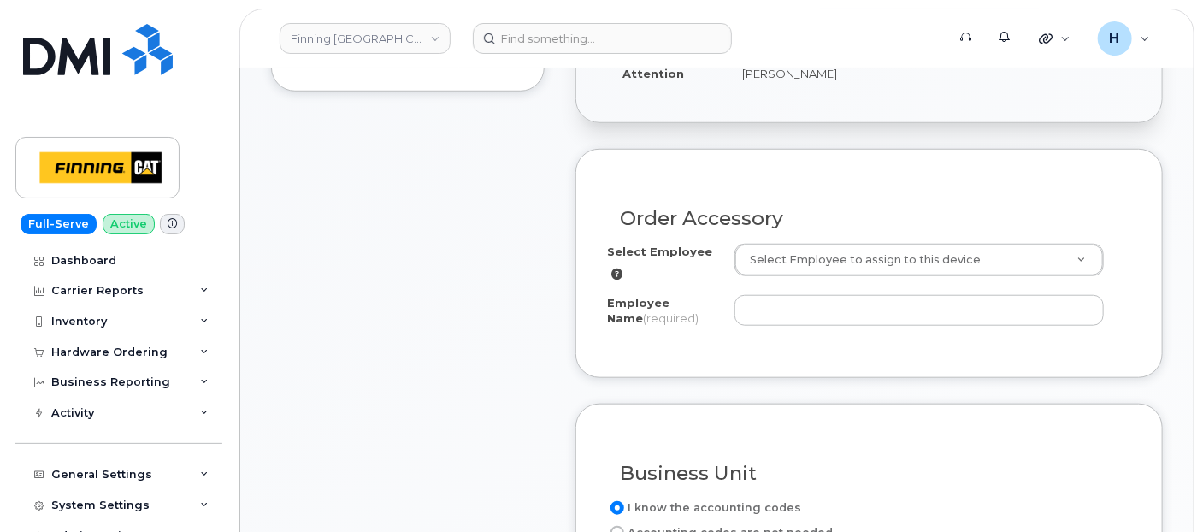
click at [786, 276] on div "Select Employee Select Employee to assign to this device" at bounding box center [869, 263] width 524 height 38
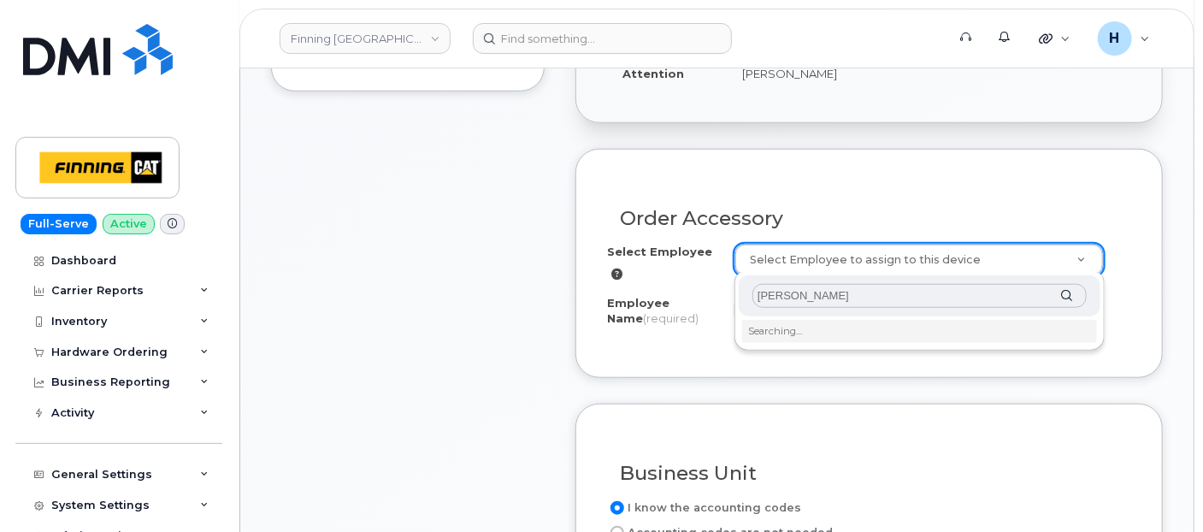
type input "[PERSON_NAME]"
click at [772, 329] on li "Searching…" at bounding box center [919, 331] width 355 height 22
type input "609355"
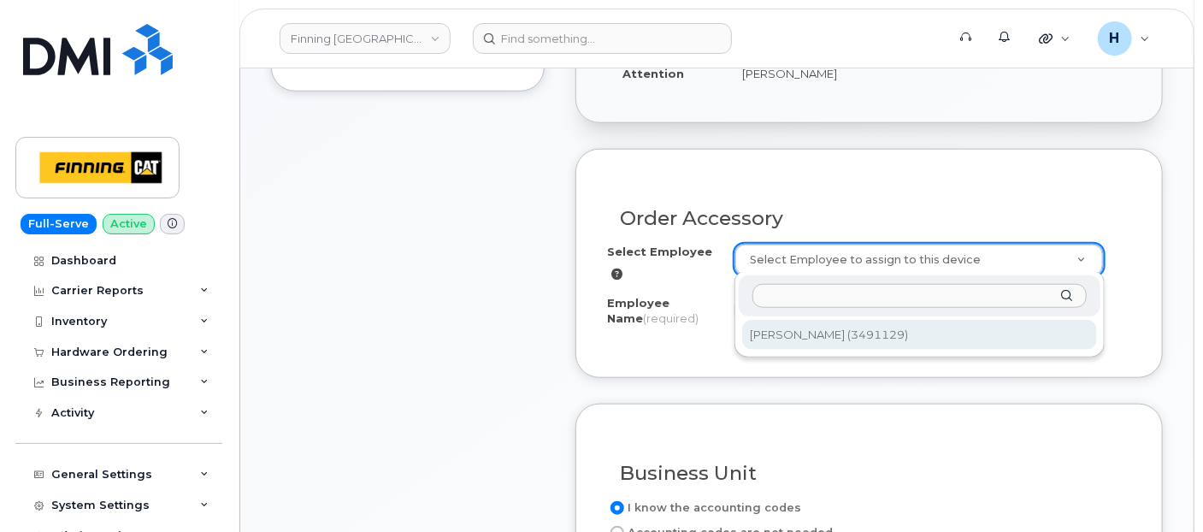
type input "[PERSON_NAME]"
select select "D07"
select select "CSMAAAA"
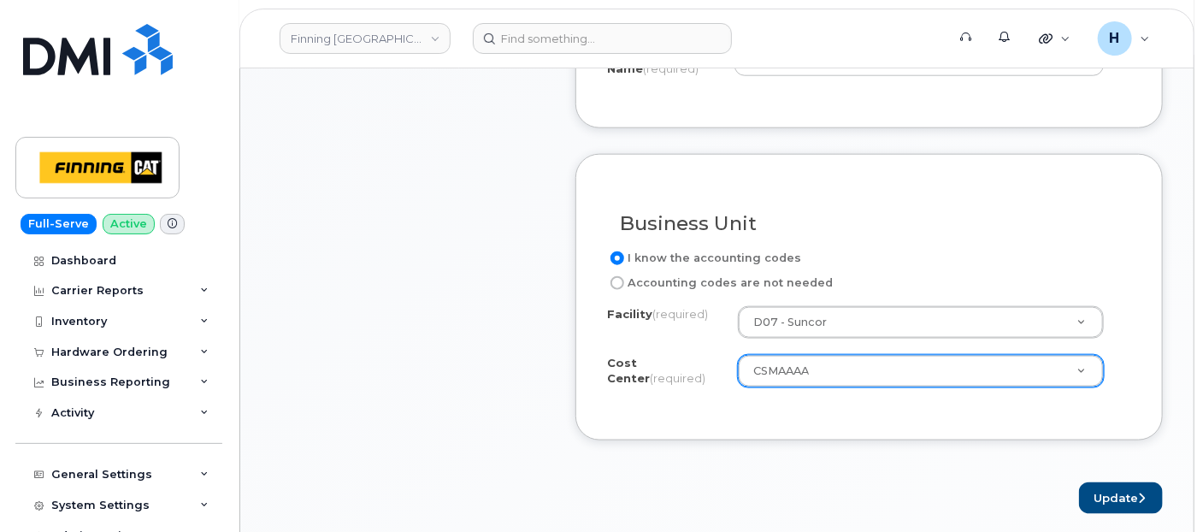
scroll to position [855, 0]
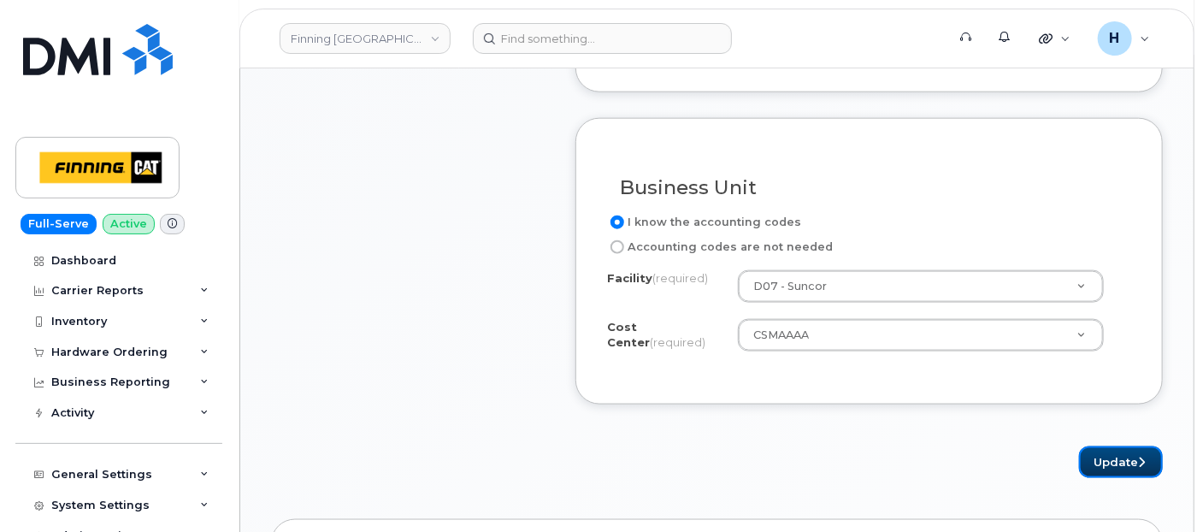
drag, startPoint x: 1087, startPoint y: 444, endPoint x: 1074, endPoint y: 428, distance: 20.7
click at [1081, 434] on form "Order Accessory Select Employee Brennan Kipling (3491129) 609355 Employee Name …" at bounding box center [868, 170] width 587 height 614
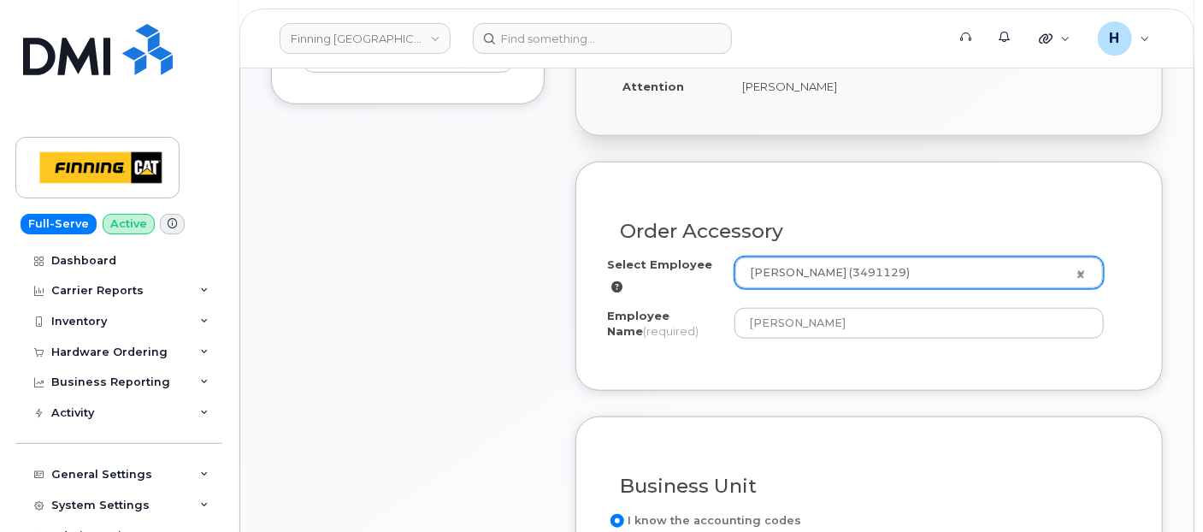
scroll to position [475, 0]
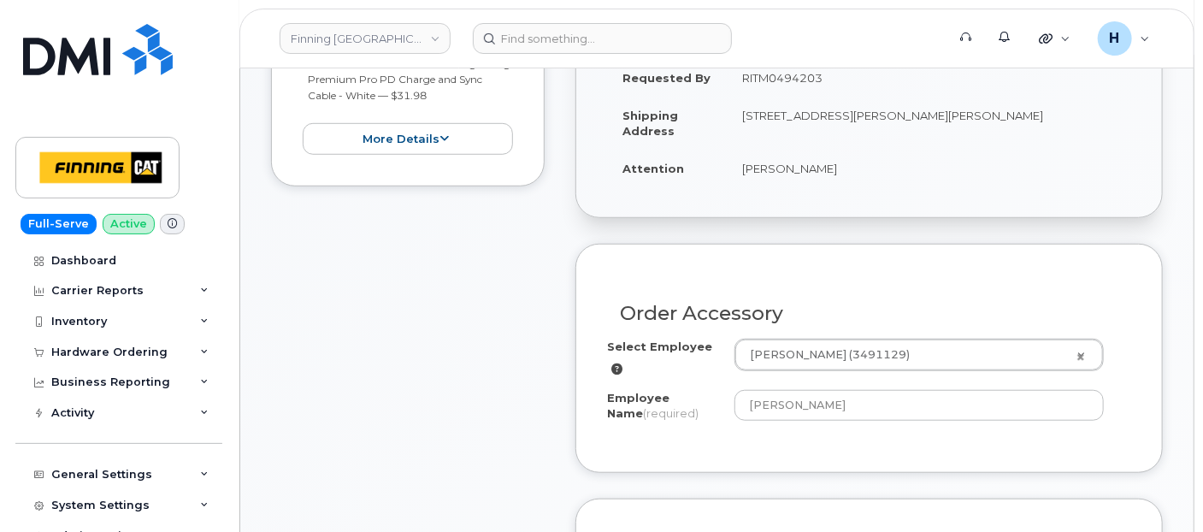
drag, startPoint x: 726, startPoint y: 174, endPoint x: 830, endPoint y: 176, distance: 104.4
click at [830, 176] on tr "Attention Brennan Kipling" at bounding box center [869, 169] width 524 height 38
copy tr "[PERSON_NAME]"
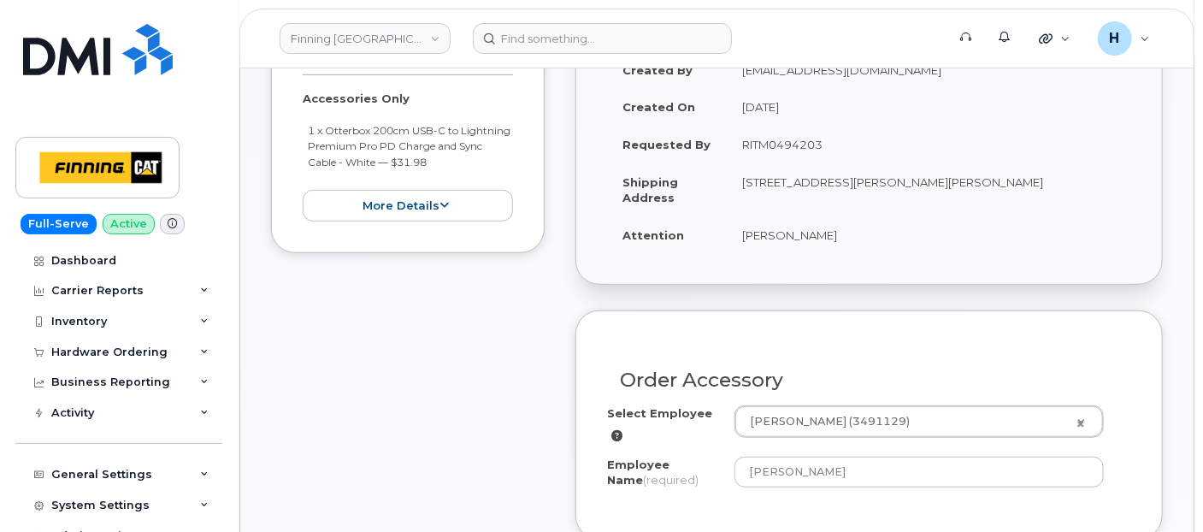
scroll to position [380, 0]
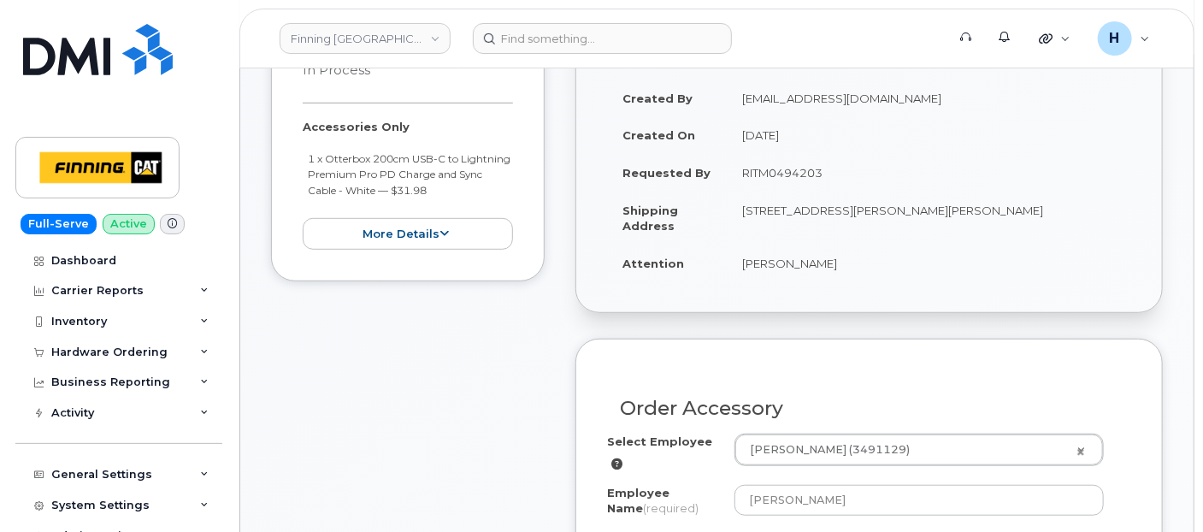
drag, startPoint x: 986, startPoint y: 207, endPoint x: 1033, endPoint y: 211, distance: 47.2
click at [1033, 211] on td "[STREET_ADDRESS][PERSON_NAME][PERSON_NAME]" at bounding box center [929, 218] width 404 height 53
copy td "T9H 4B2"
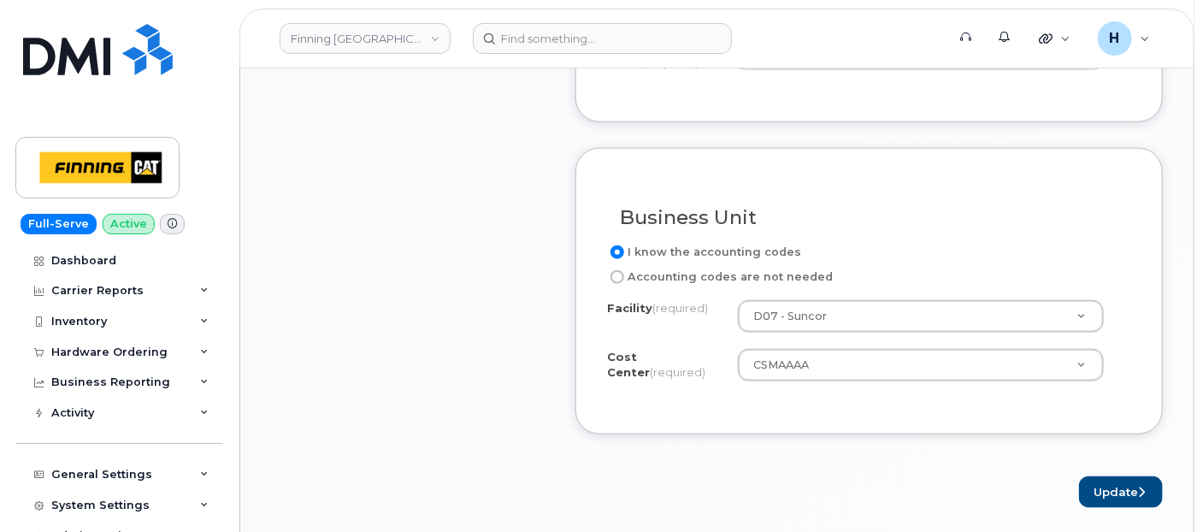
scroll to position [855, 0]
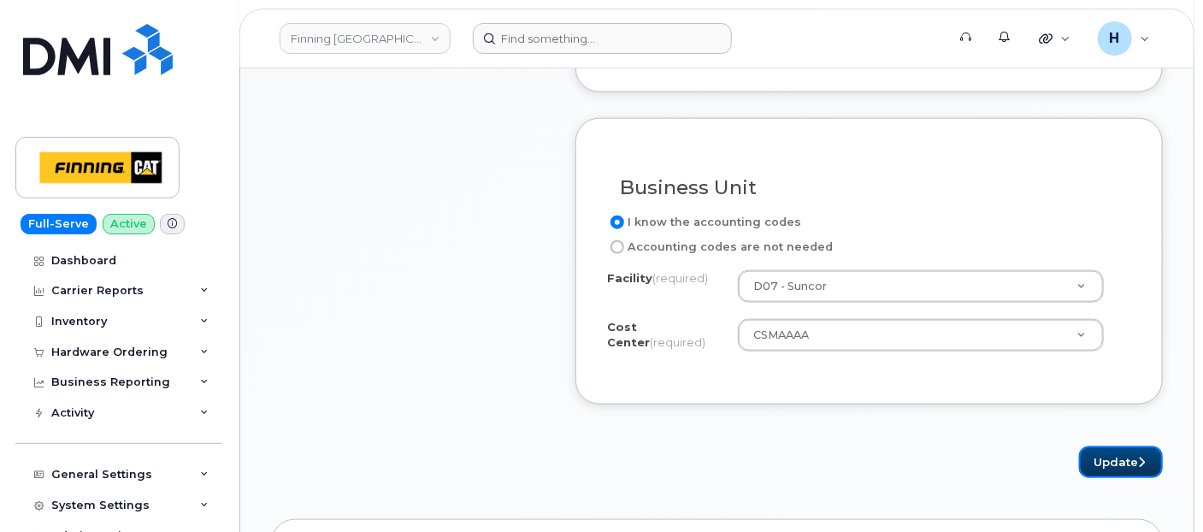
drag, startPoint x: 1105, startPoint y: 451, endPoint x: 771, endPoint y: 46, distance: 524.2
click at [1106, 451] on button "Update" at bounding box center [1121, 462] width 84 height 32
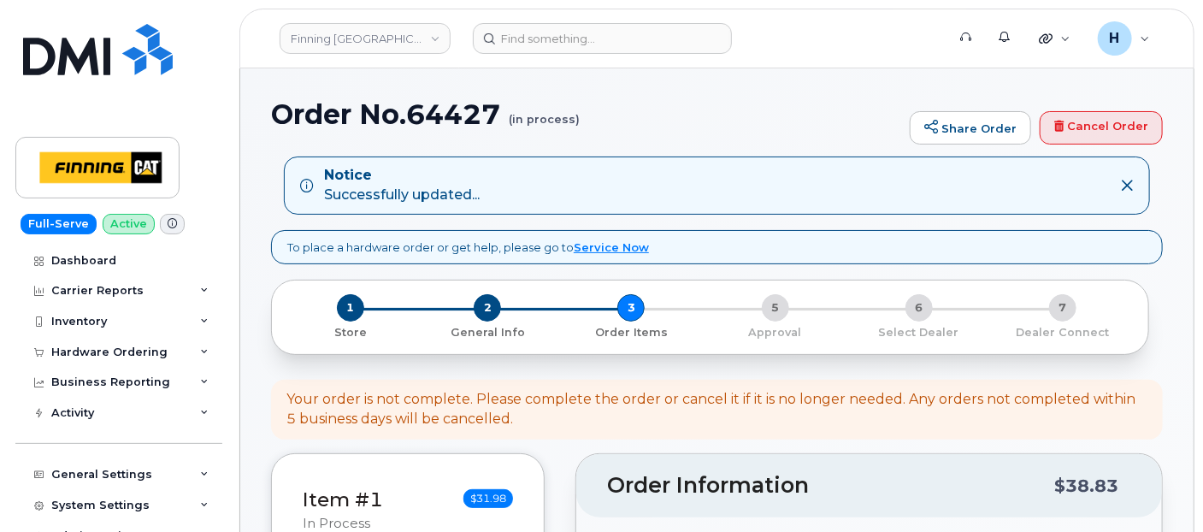
click at [471, 102] on h1 "Order No.64427 (in process)" at bounding box center [586, 114] width 630 height 30
click at [471, 103] on h1 "Order No.64427 (in process)" at bounding box center [586, 114] width 630 height 30
copy h1 "64427"
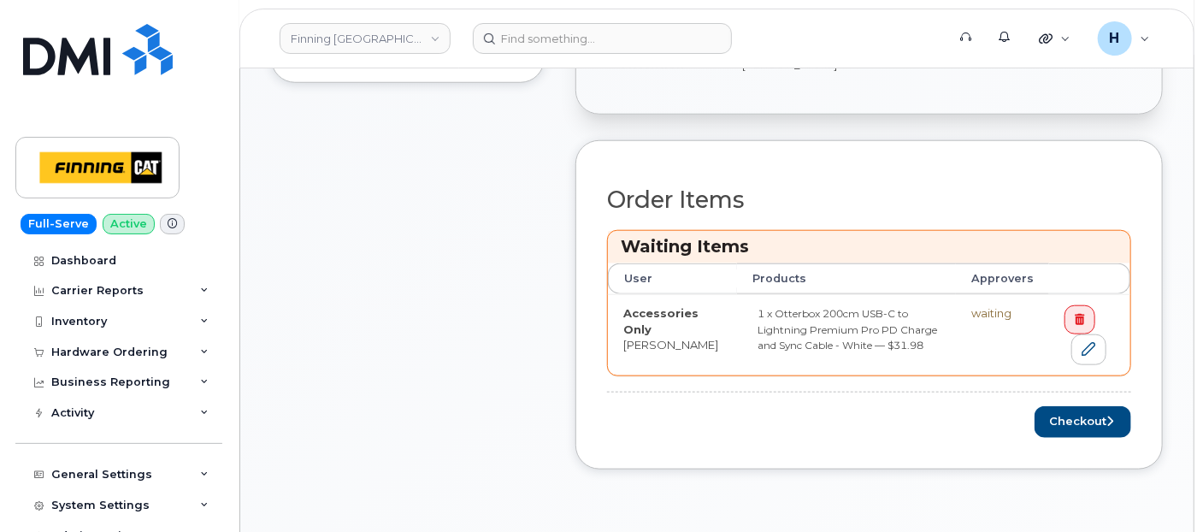
scroll to position [855, 0]
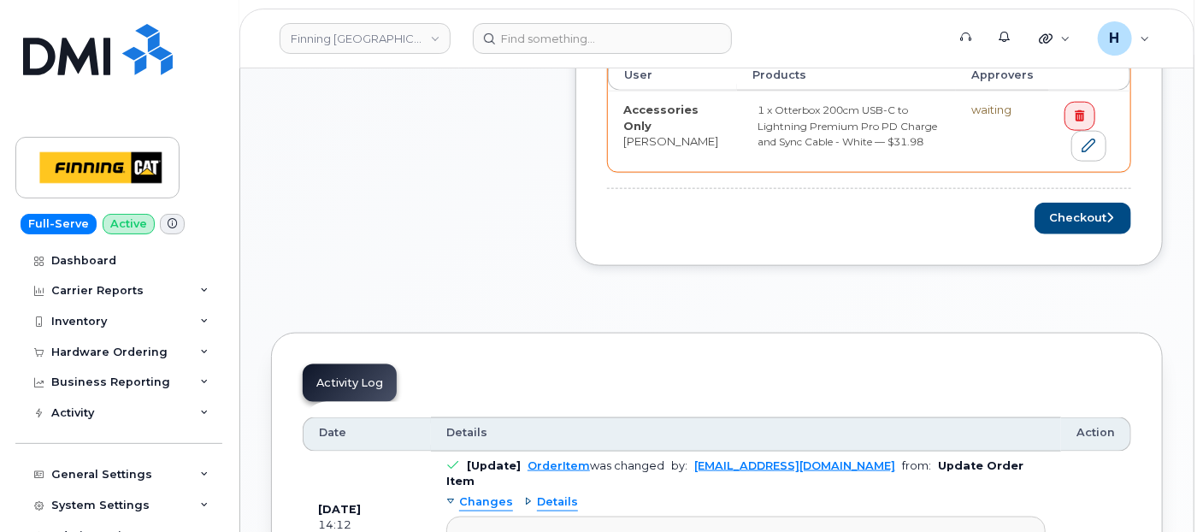
drag, startPoint x: 1075, startPoint y: 249, endPoint x: 1072, endPoint y: 236, distance: 13.1
click at [1075, 248] on div "Order Items Waiting Items User Products Approvers Accessories Only Brennan Kipl…" at bounding box center [868, 101] width 587 height 329
click at [1071, 219] on button "Checkout" at bounding box center [1083, 219] width 97 height 32
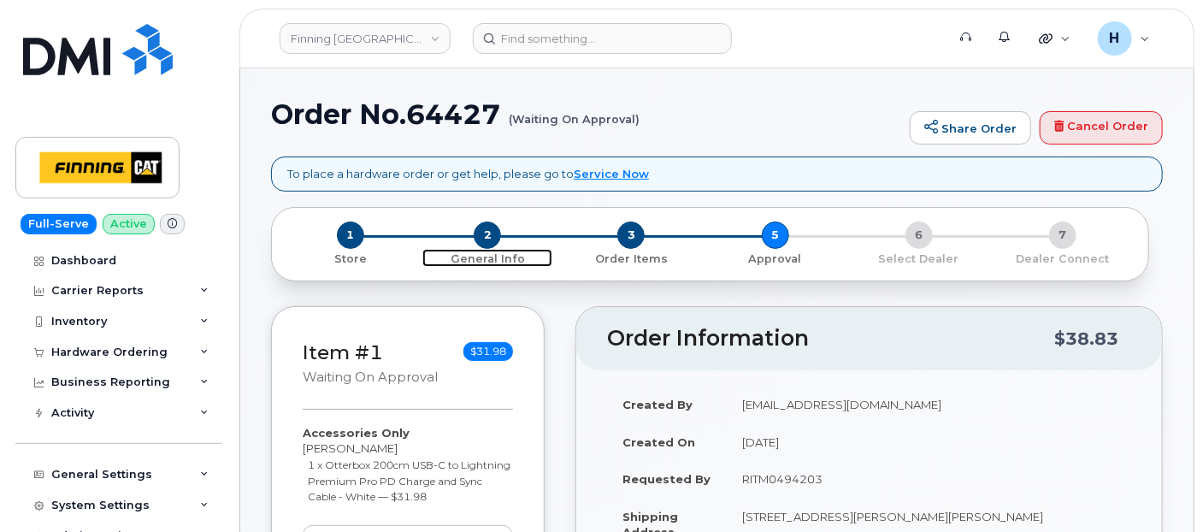
drag, startPoint x: 496, startPoint y: 238, endPoint x: 415, endPoint y: 8, distance: 243.9
click at [496, 237] on span "2" at bounding box center [487, 234] width 27 height 27
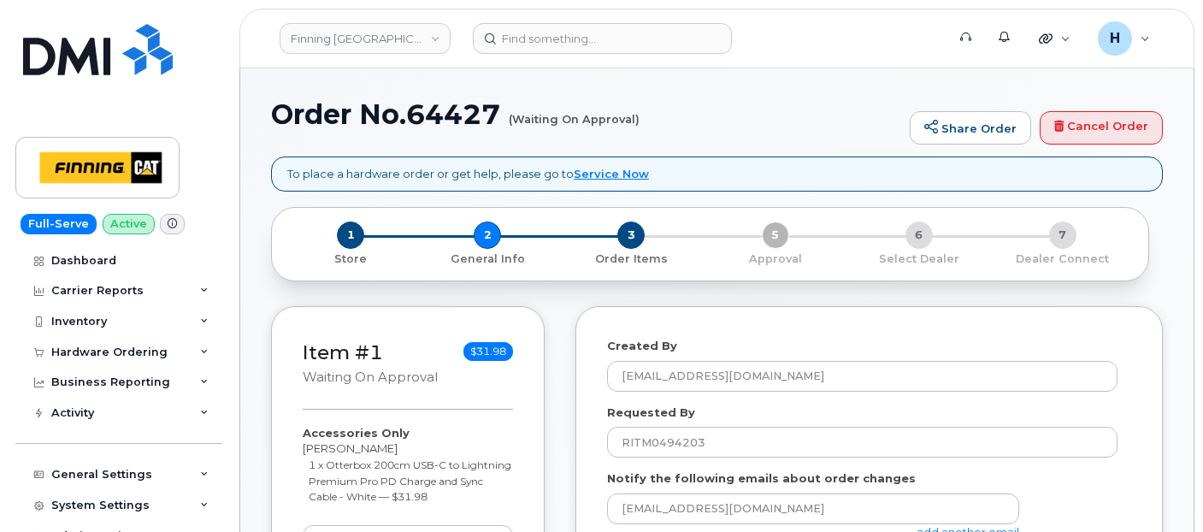
select select
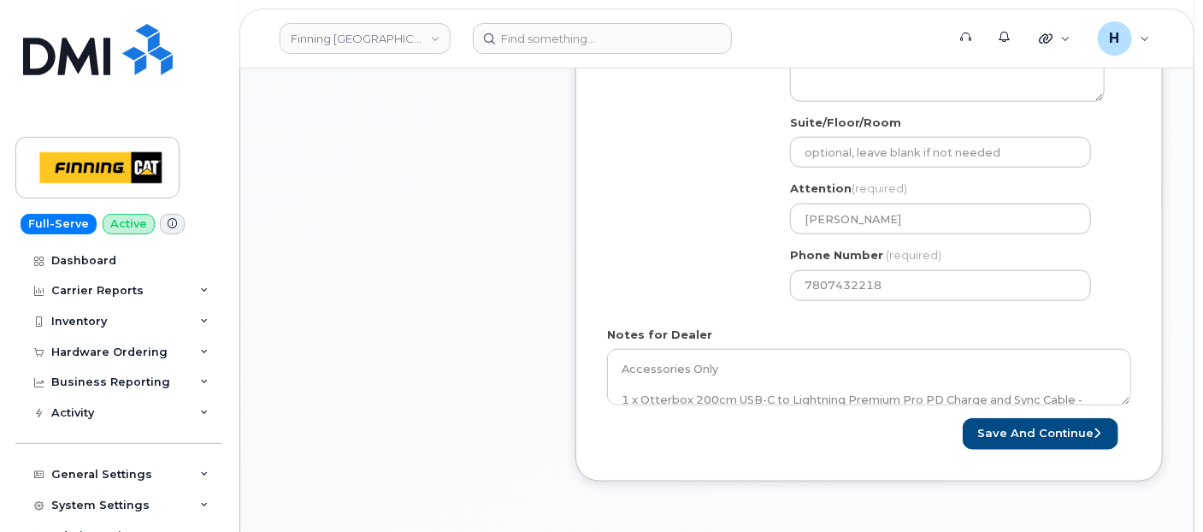
scroll to position [759, 0]
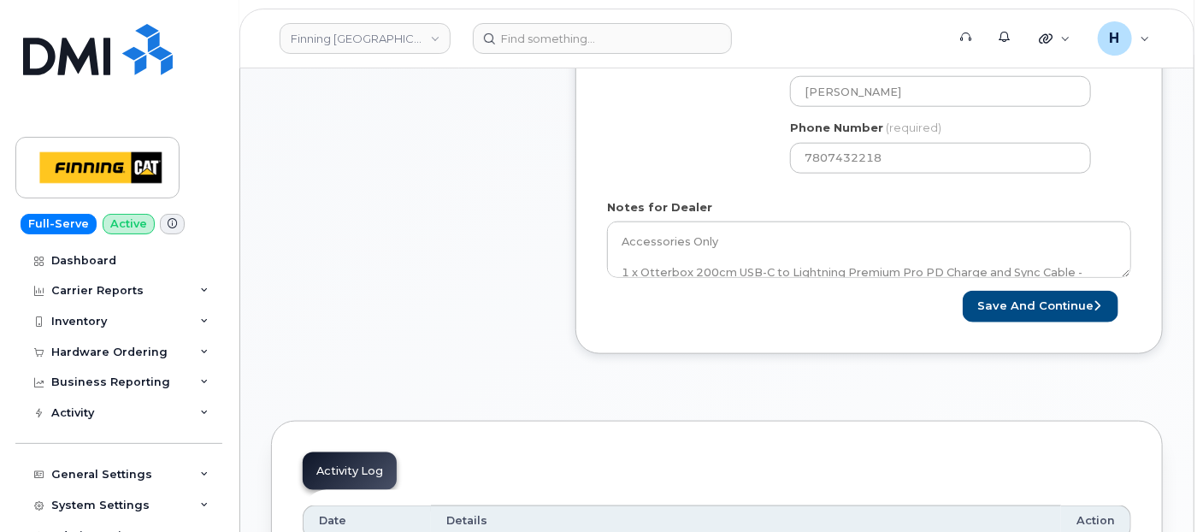
drag, startPoint x: 782, startPoint y: 205, endPoint x: 742, endPoint y: 241, distance: 53.3
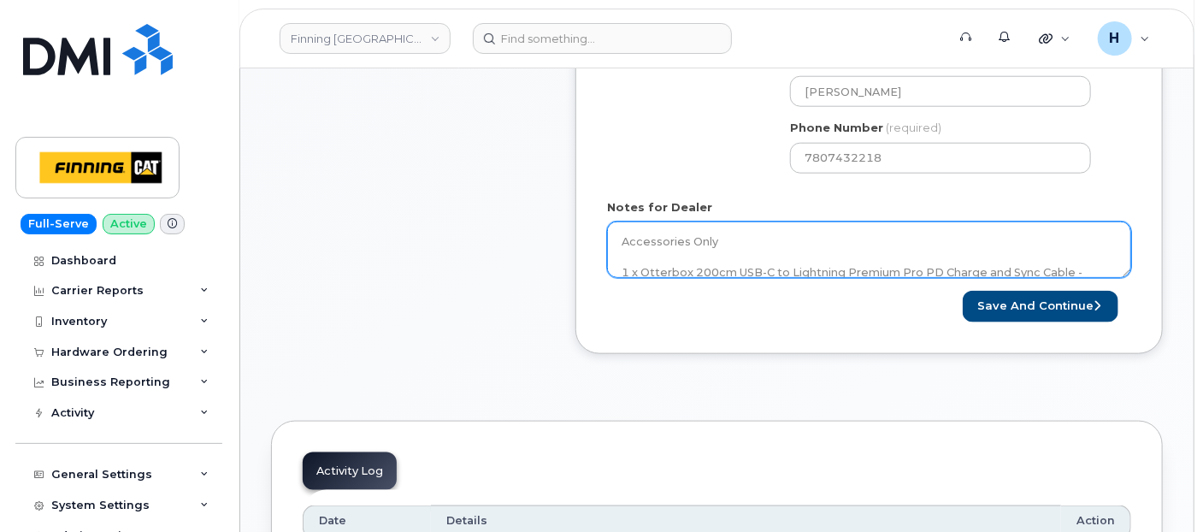
click at [780, 205] on div "Notes for Dealer Accessories Only 1 x Otterbox 200cm USB-C to Lightning Premium…" at bounding box center [869, 238] width 524 height 79
click at [742, 241] on textarea "Accessories Only 1 x Otterbox 200cm USB-C to Lightning Premium Pro PD Charge an…" at bounding box center [869, 249] width 524 height 56
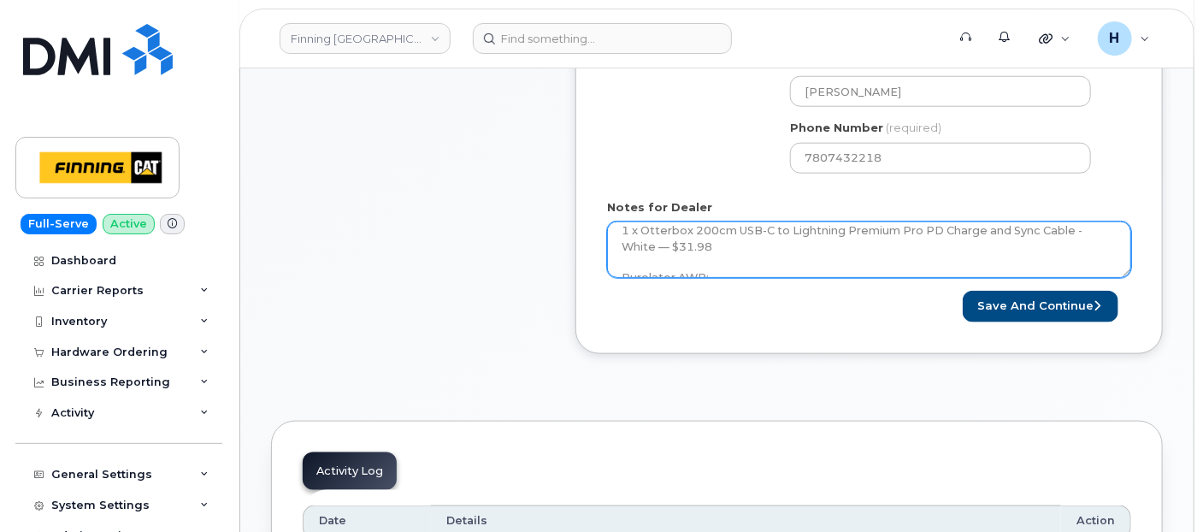
scroll to position [62, 0]
click at [742, 239] on textarea "Accessories Only 1 x Otterbox 200cm USB-C to Lightning Premium Pro PD Charge an…" at bounding box center [869, 249] width 524 height 56
click at [774, 271] on textarea "Accessories Only 1 x Otterbox 200cm USB-C to Lightning Premium Pro PD Charge an…" at bounding box center [869, 249] width 524 height 56
paste textarea "335664315892"
type textarea "Accessories Only 1 x Otterbox 200cm USB-C to Lightning Premium Pro PD Charge an…"
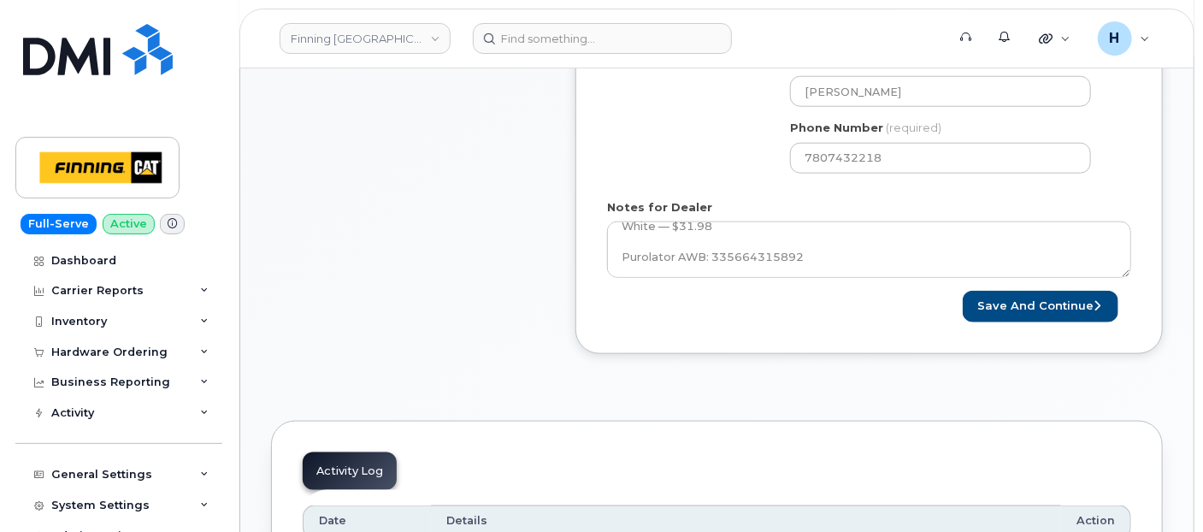
click at [1016, 310] on button "Save and Continue" at bounding box center [1041, 307] width 156 height 32
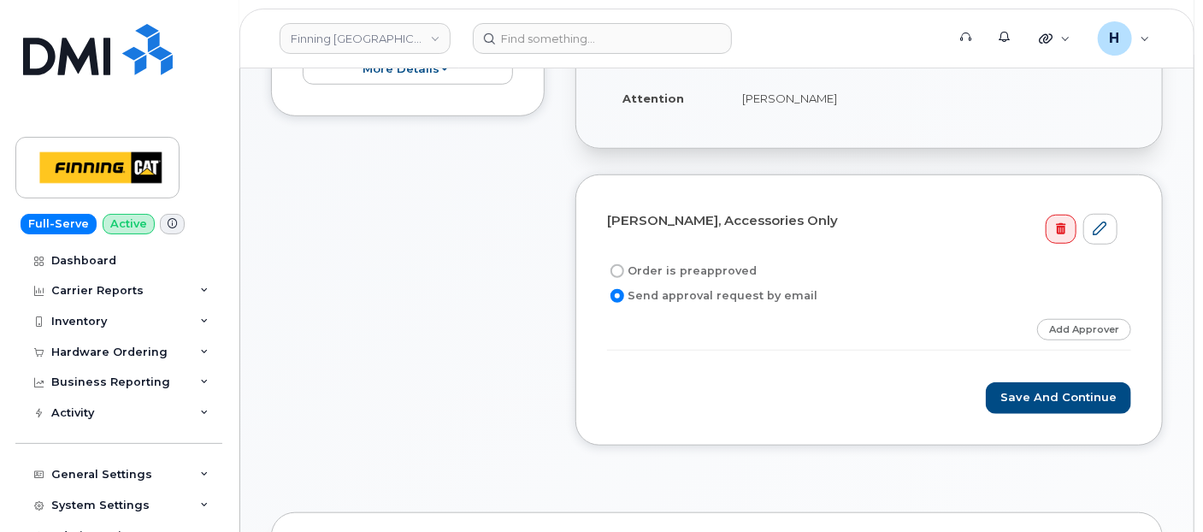
scroll to position [475, 0]
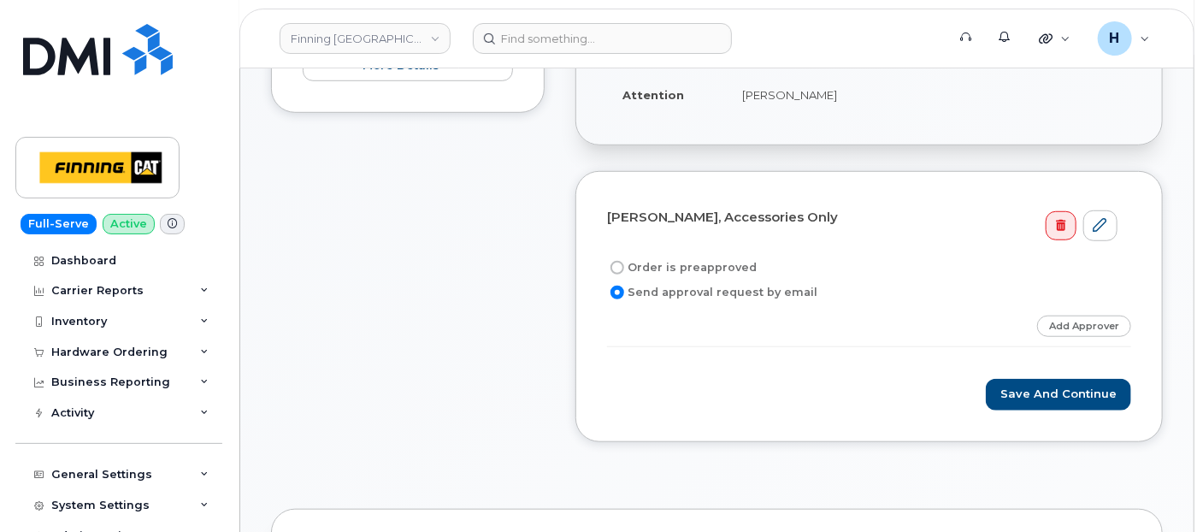
click at [689, 268] on label "Order is preapproved" at bounding box center [682, 267] width 150 height 21
click at [624, 268] on input "Order is preapproved" at bounding box center [618, 268] width 14 height 14
radio input "true"
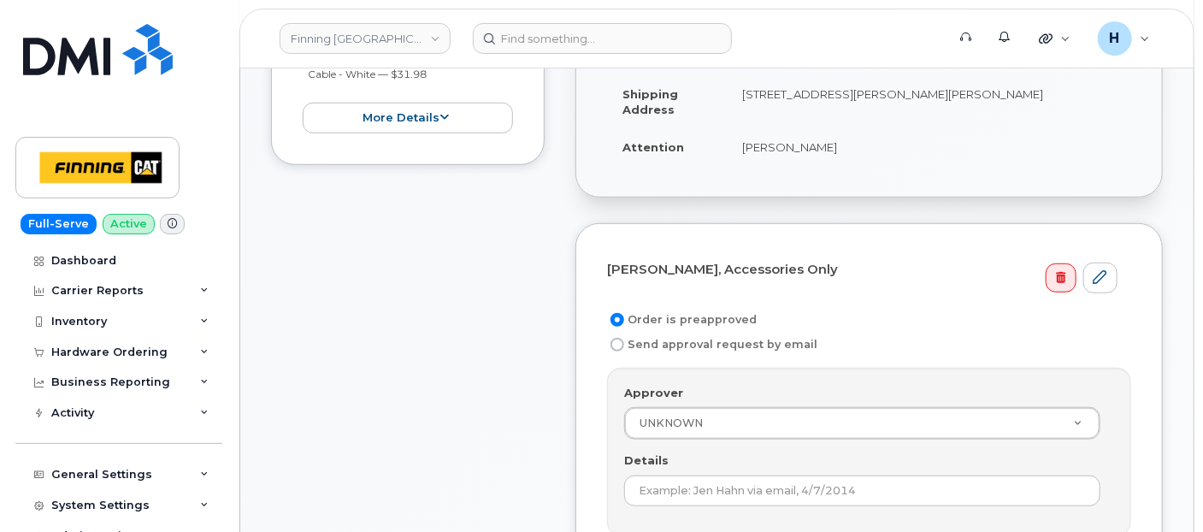
scroll to position [380, 0]
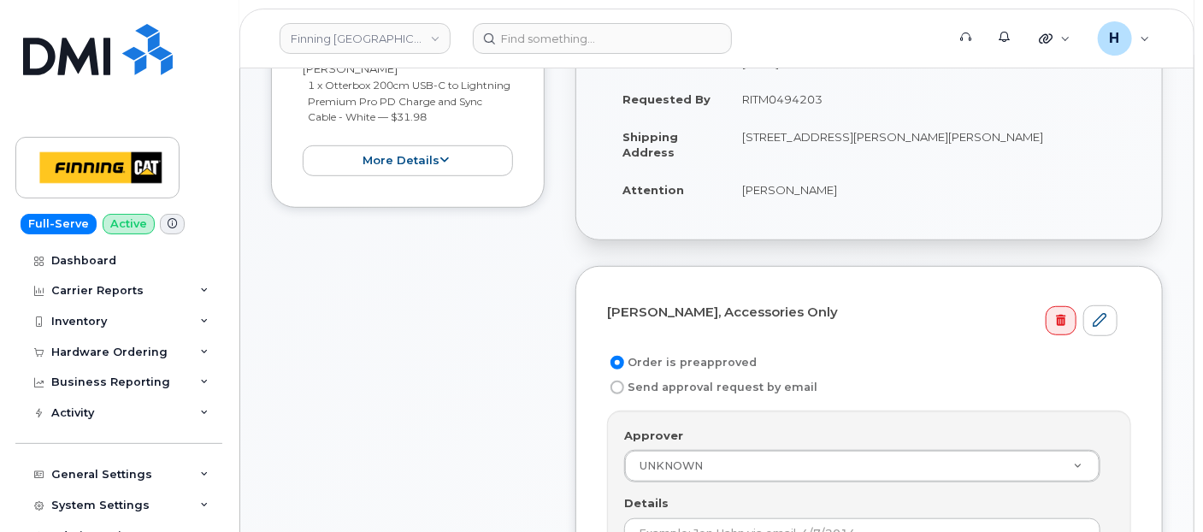
drag, startPoint x: 737, startPoint y: 97, endPoint x: 879, endPoint y: 107, distance: 142.3
click at [879, 107] on td "RITM0494203" at bounding box center [929, 99] width 404 height 38
copy td "RITM0494203"
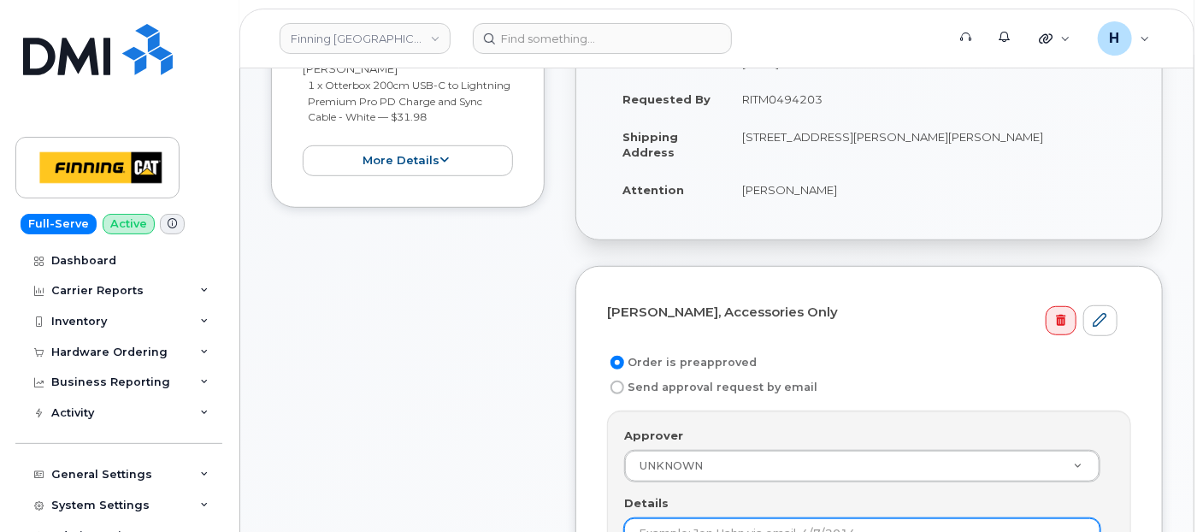
click at [664, 519] on input "Details" at bounding box center [862, 533] width 476 height 31
paste input "RITM0494203"
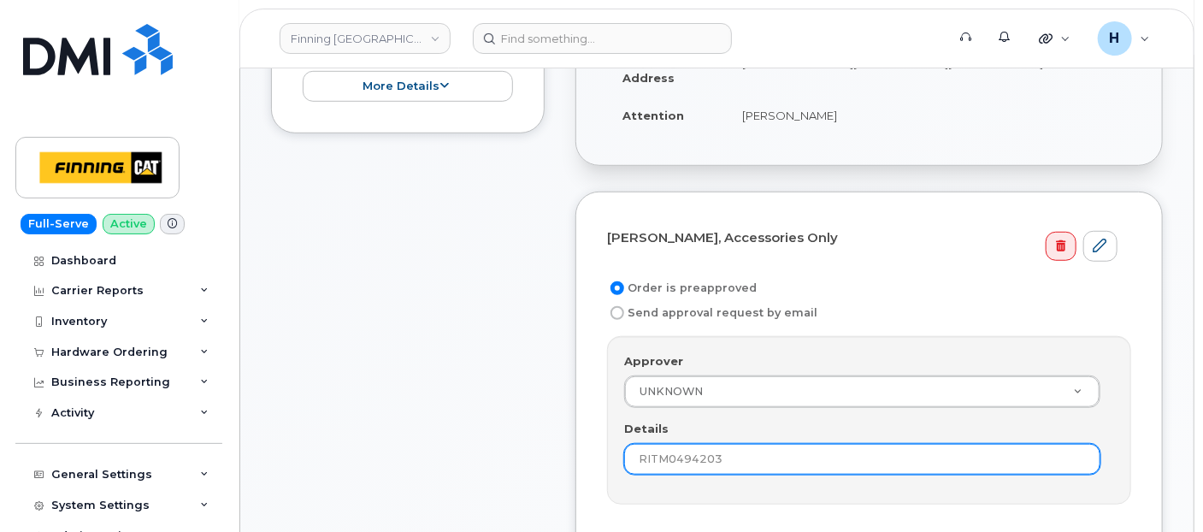
scroll to position [573, 0]
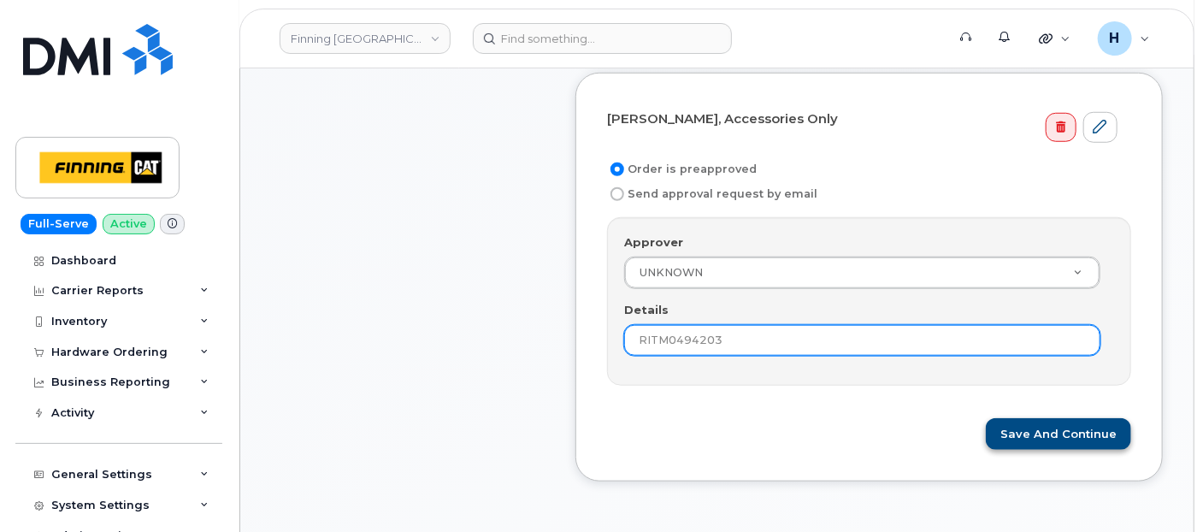
type input "RITM0494203"
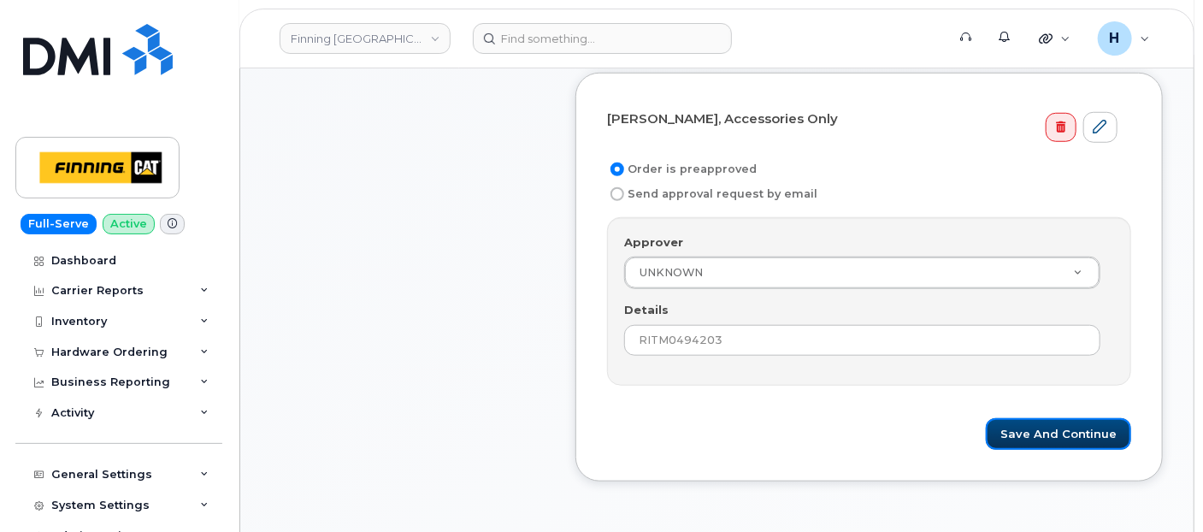
drag, startPoint x: 1010, startPoint y: 425, endPoint x: 510, endPoint y: 0, distance: 655.7
click at [1010, 425] on button "Save and Continue" at bounding box center [1058, 434] width 145 height 32
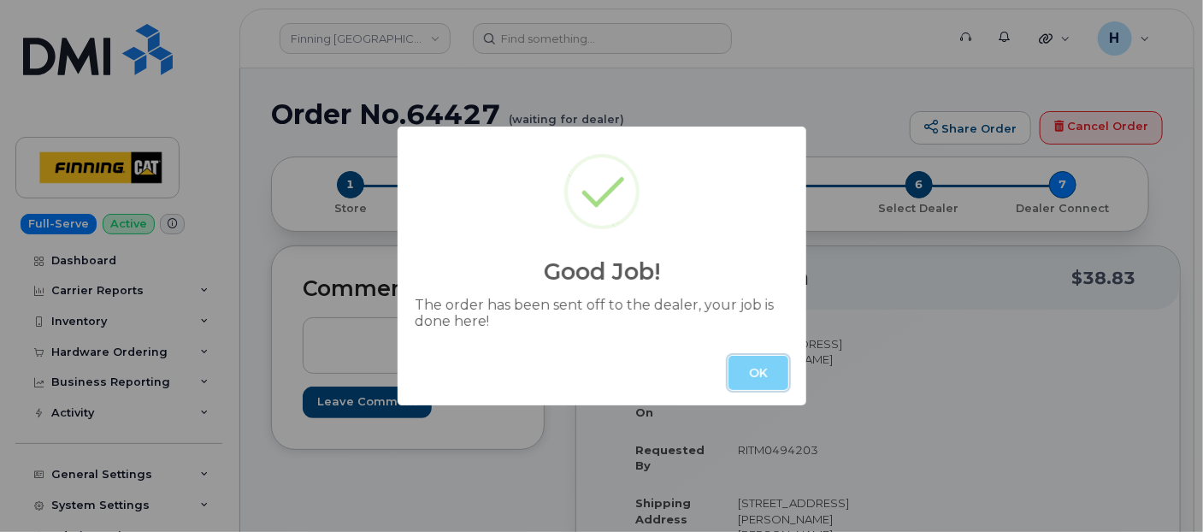
click at [775, 367] on button "OK" at bounding box center [759, 373] width 60 height 34
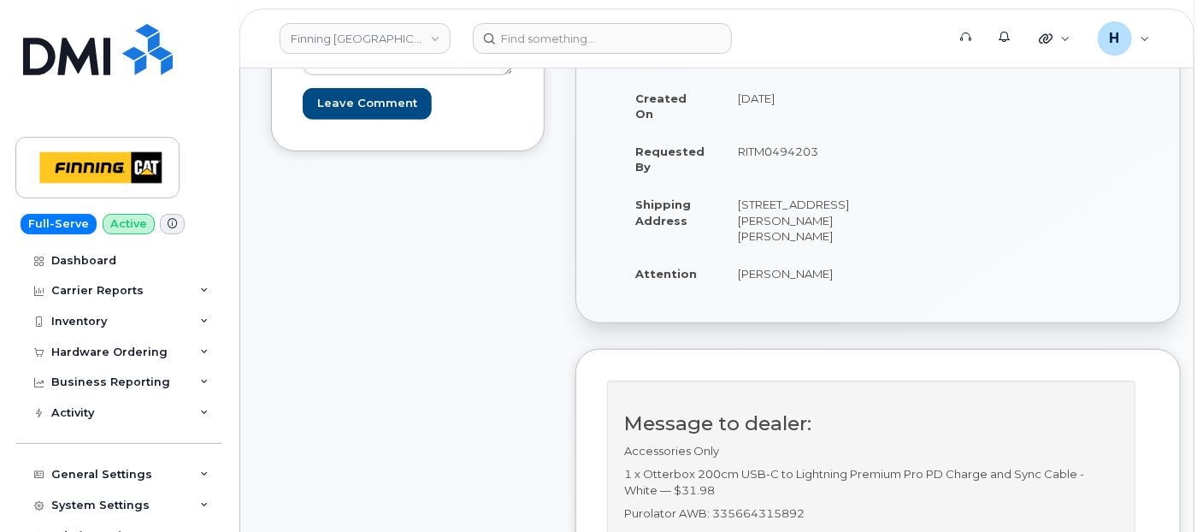
scroll to position [475, 0]
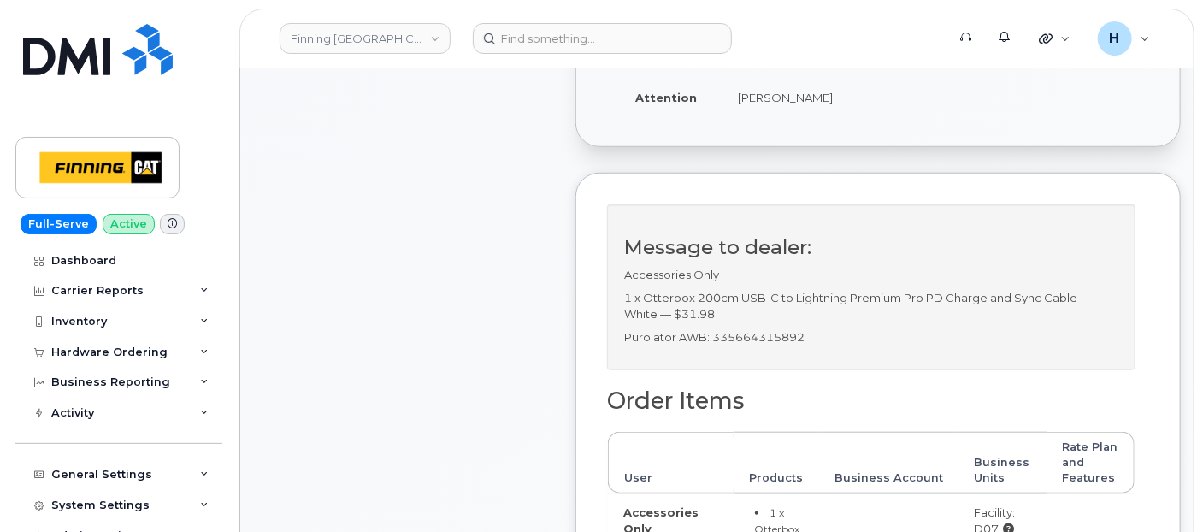
click at [775, 345] on p "Purolator AWB: 335664315892" at bounding box center [871, 337] width 494 height 16
copy p "335664315892"
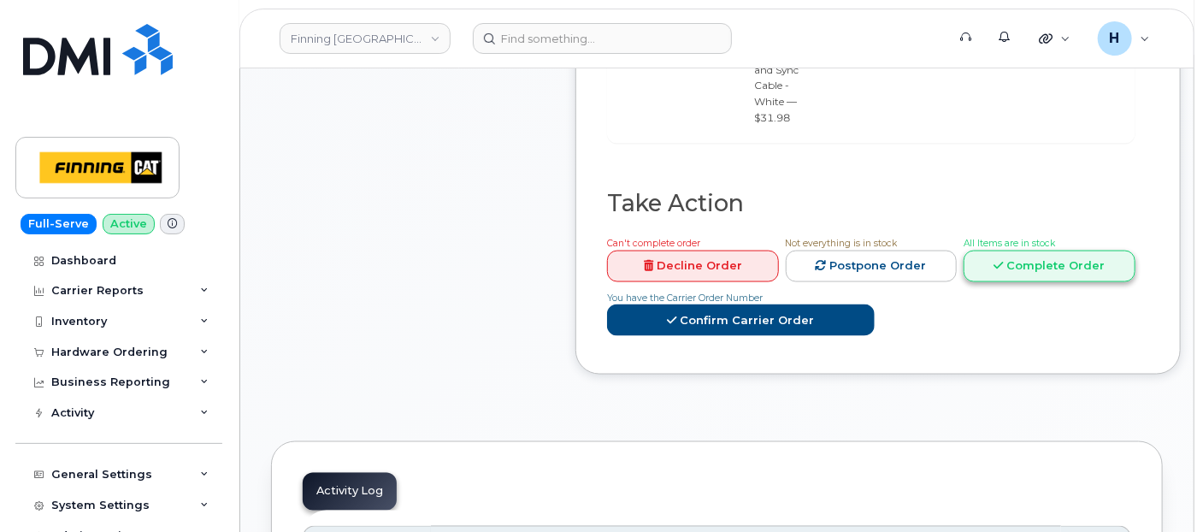
click at [1036, 273] on link "Complete Order" at bounding box center [1050, 267] width 172 height 32
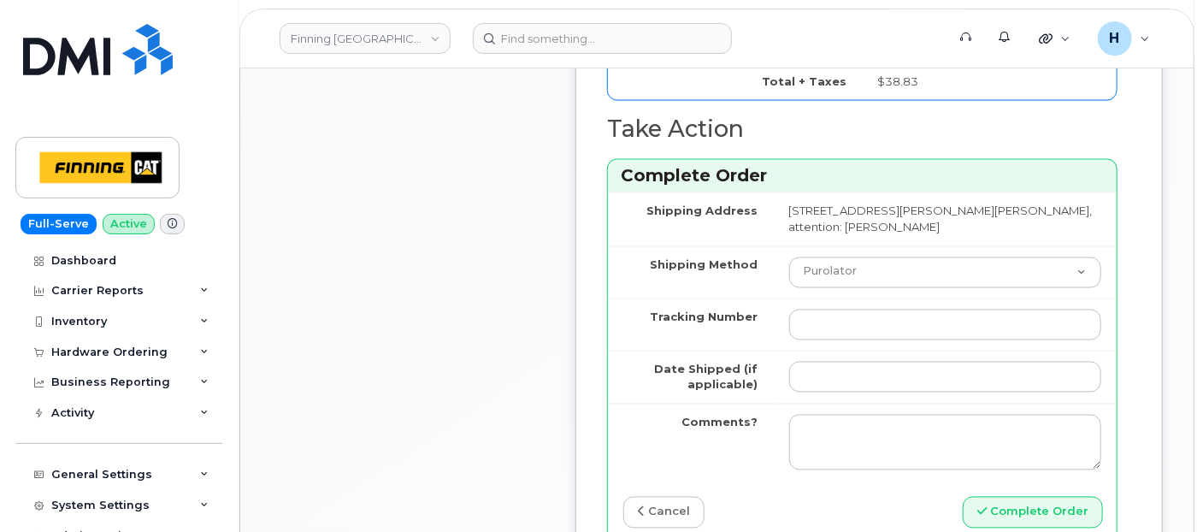
scroll to position [1330, 0]
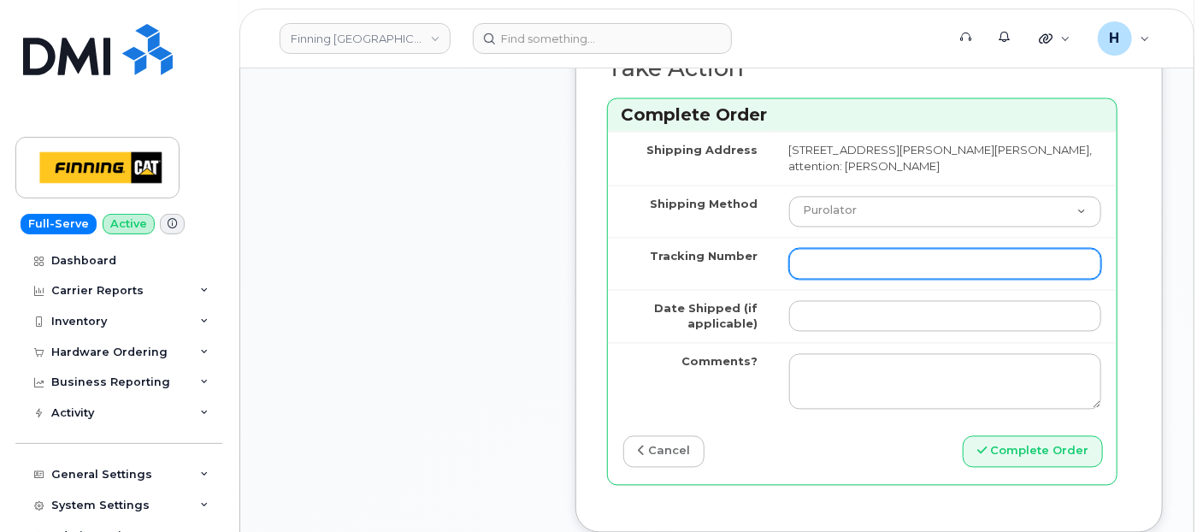
click at [800, 278] on input "Tracking Number" at bounding box center [945, 264] width 312 height 31
paste input "335664315892"
type input "335664315892"
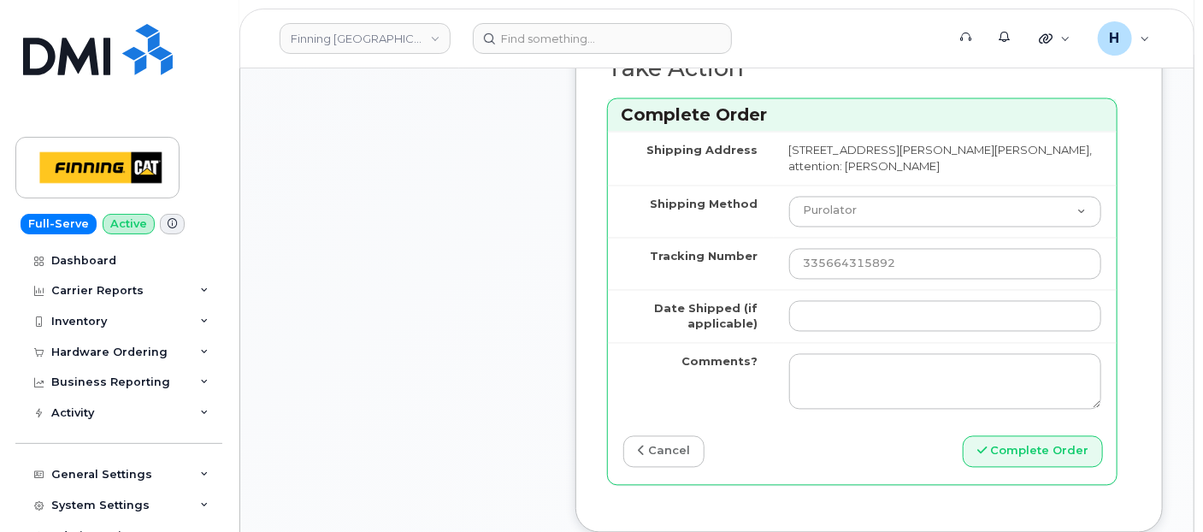
click at [811, 305] on td at bounding box center [945, 316] width 343 height 53
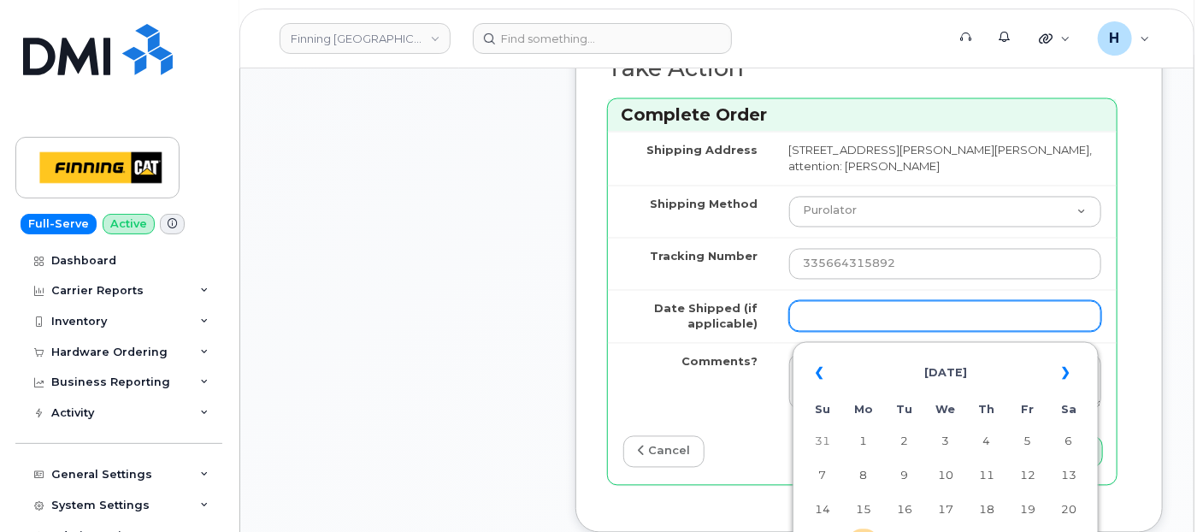
drag, startPoint x: 824, startPoint y: 317, endPoint x: 835, endPoint y: 313, distance: 11.9
click at [824, 317] on input "Date Shipped (if applicable)" at bounding box center [945, 316] width 312 height 31
type input "[DATE]"
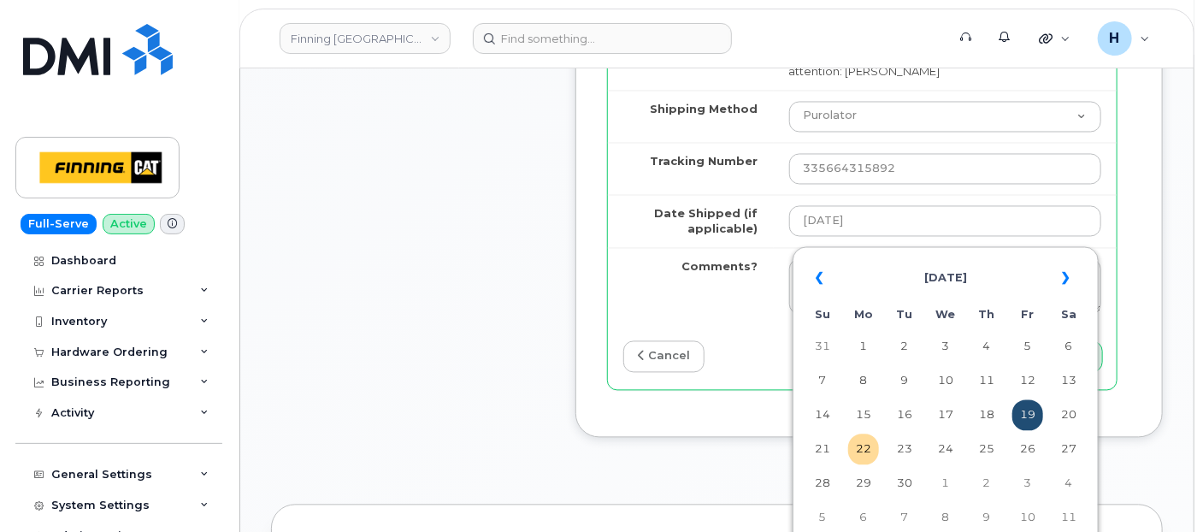
click at [1020, 421] on td "19" at bounding box center [1027, 415] width 31 height 31
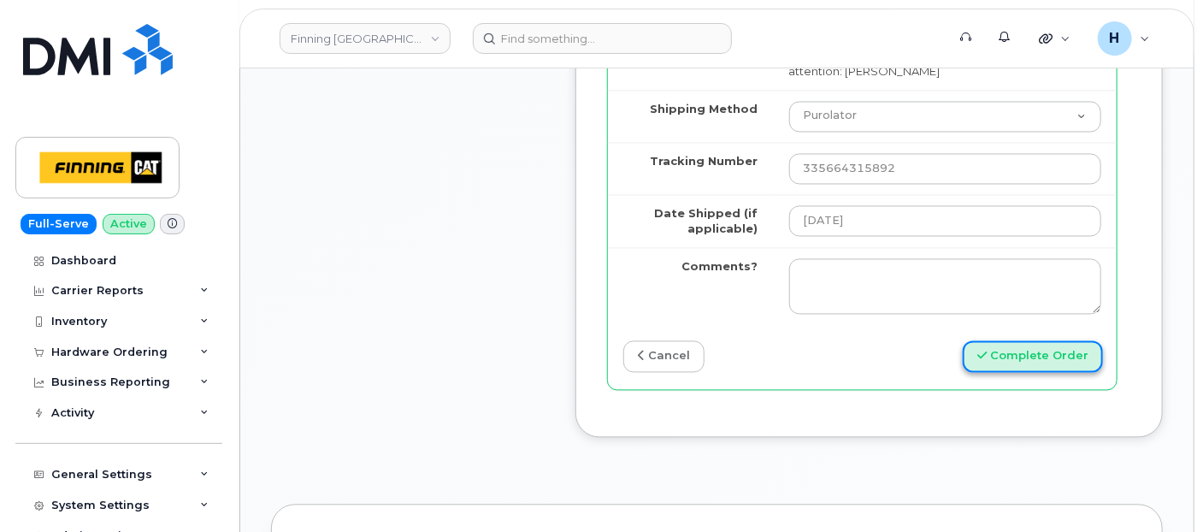
click at [1039, 361] on button "Complete Order" at bounding box center [1033, 357] width 140 height 32
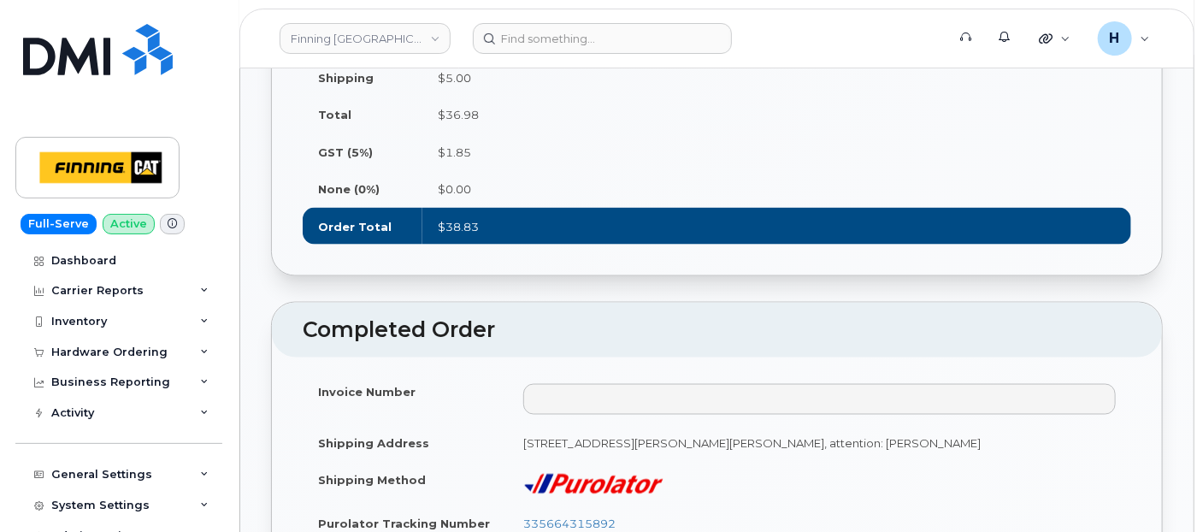
scroll to position [1045, 0]
